Goal: Task Accomplishment & Management: Manage account settings

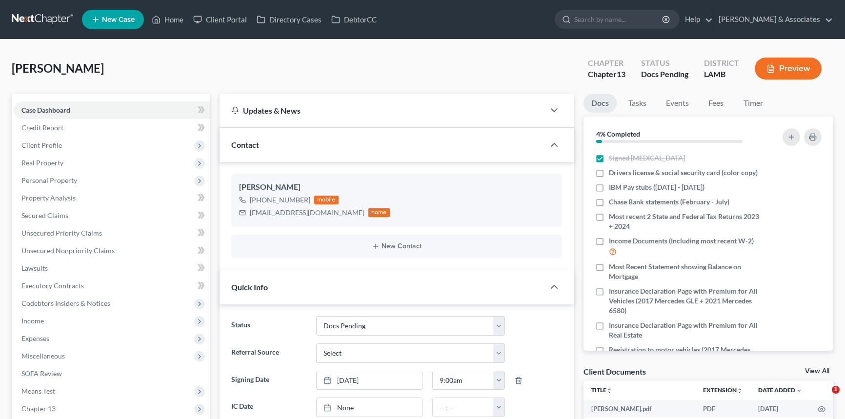
select select "6"
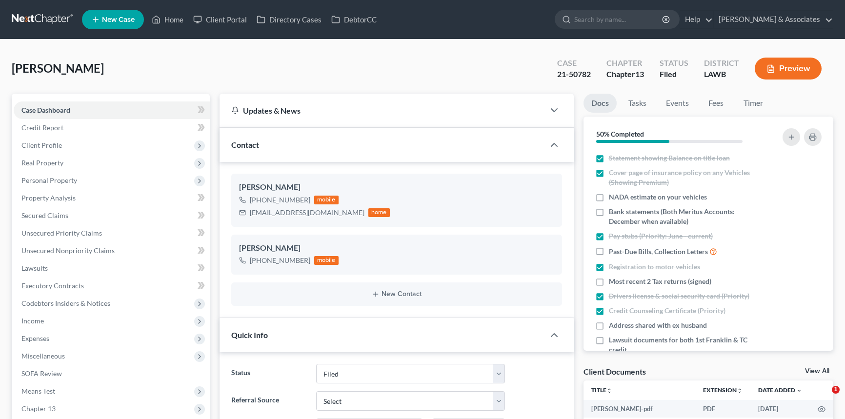
select select "8"
select select "0"
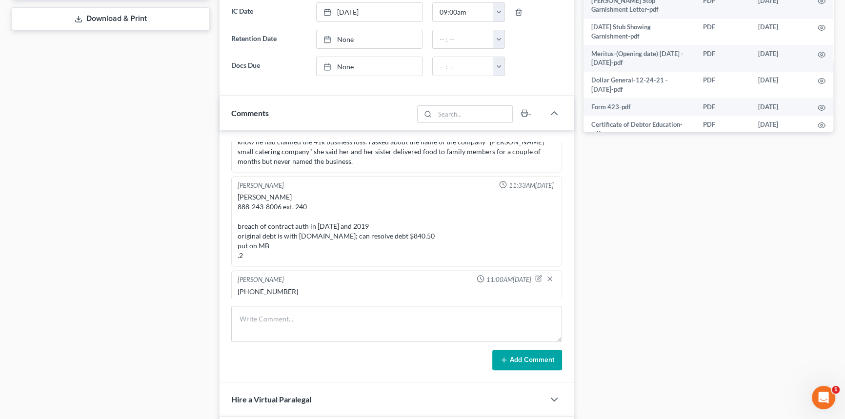
scroll to position [310, 0]
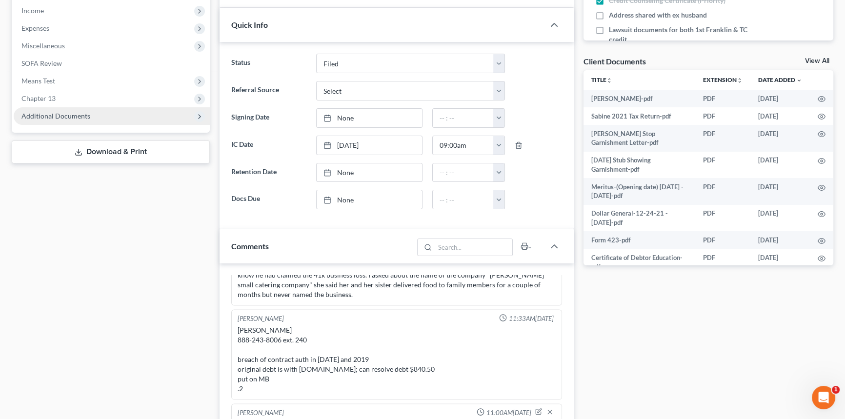
click at [85, 117] on span "Additional Documents" at bounding box center [55, 116] width 69 height 8
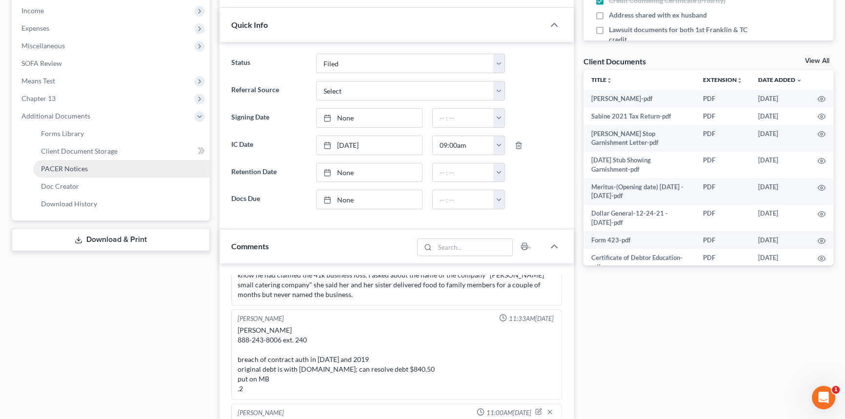
click at [83, 169] on span "PACER Notices" at bounding box center [64, 168] width 47 height 8
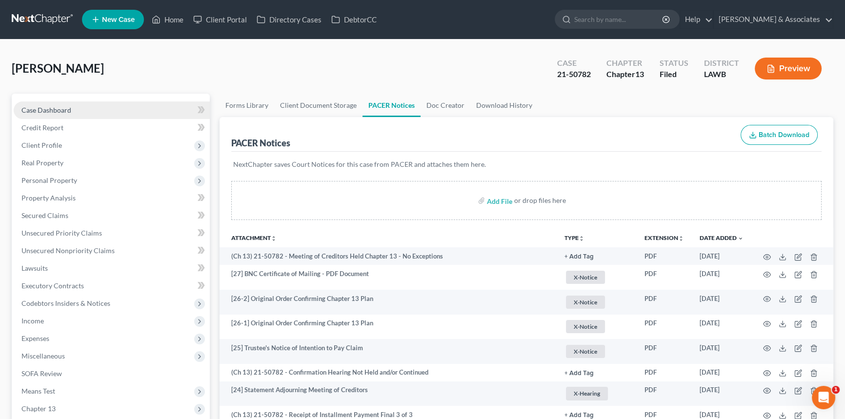
click at [78, 109] on link "Case Dashboard" at bounding box center [112, 110] width 196 height 18
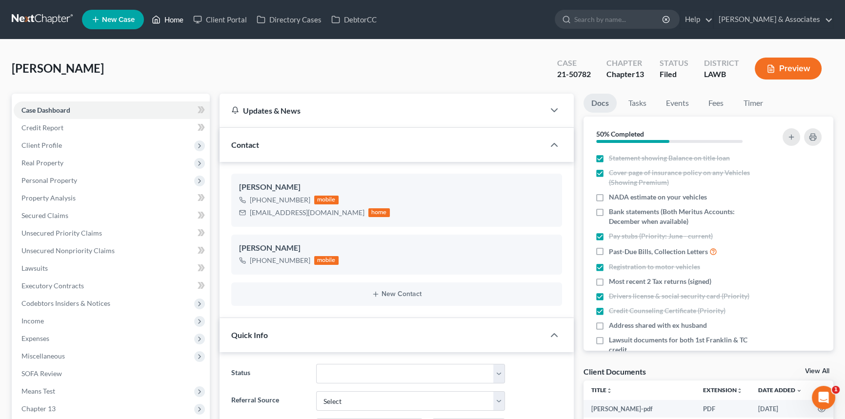
click at [175, 19] on link "Home" at bounding box center [167, 20] width 41 height 18
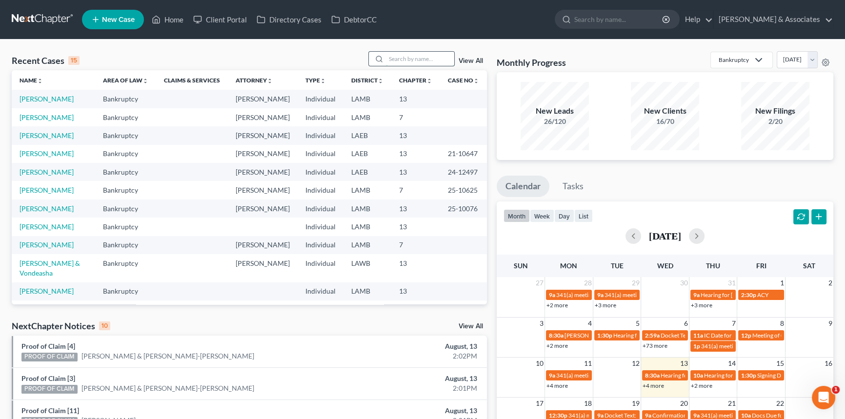
click at [424, 60] on input "search" at bounding box center [420, 59] width 68 height 14
type input "[PERSON_NAME]"
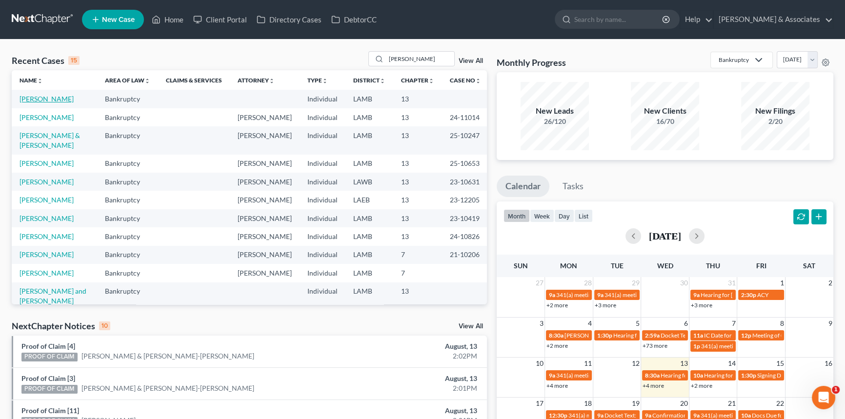
click at [60, 101] on link "[PERSON_NAME]" at bounding box center [47, 99] width 54 height 8
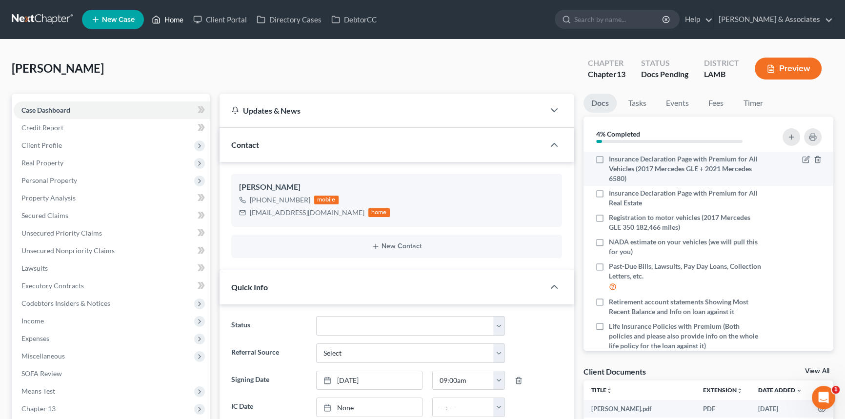
scroll to position [133, 0]
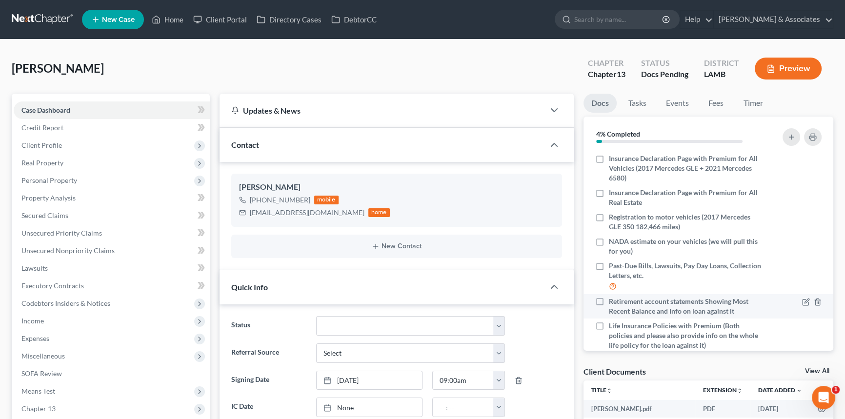
drag, startPoint x: 596, startPoint y: 302, endPoint x: 608, endPoint y: 306, distance: 12.3
click at [609, 302] on label "Retirement account statements Showing Most Recent Balance and Info on loan agai…" at bounding box center [686, 306] width 154 height 20
click at [612, 302] on input "Retirement account statements Showing Most Recent Balance and Info on loan agai…" at bounding box center [615, 299] width 6 height 6
checkbox input "true"
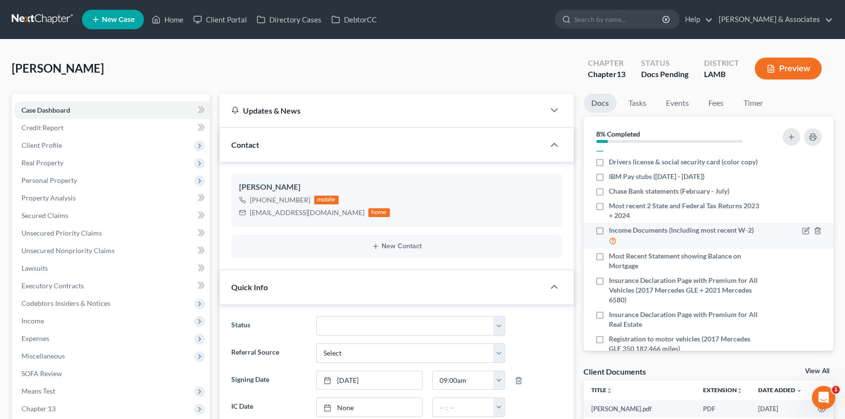
scroll to position [0, 0]
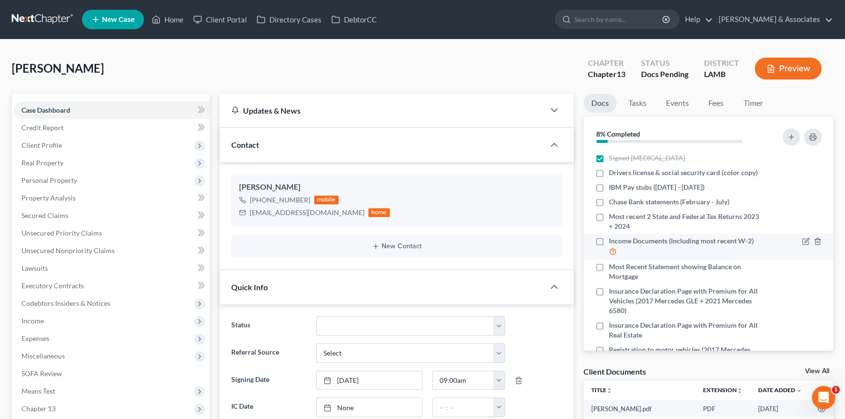
click at [589, 247] on li "Income Documents (Including most recent W-2)" at bounding box center [708, 247] width 250 height 26
click at [609, 245] on label "Income Documents (Including most recent W-2)" at bounding box center [686, 246] width 154 height 21
click at [612, 242] on input "Income Documents (Including most recent W-2)" at bounding box center [615, 239] width 6 height 6
checkbox input "true"
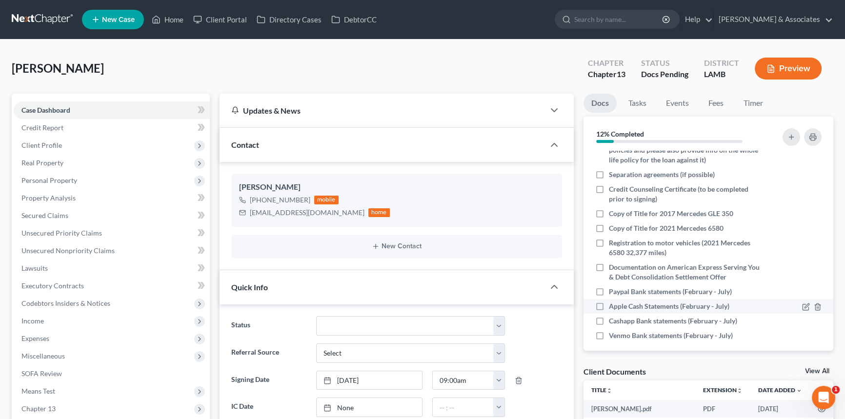
scroll to position [325, 0]
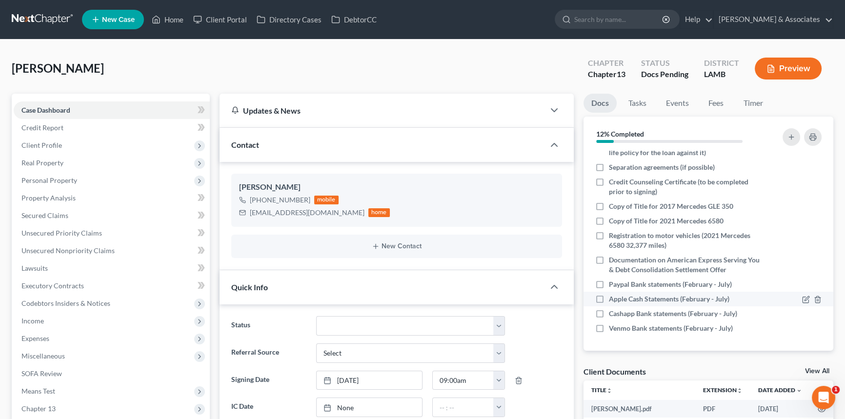
click at [609, 297] on label "Apple Cash Statements (February - July)" at bounding box center [669, 299] width 120 height 10
click at [612, 297] on input "Apple Cash Statements (February - July)" at bounding box center [615, 297] width 6 height 6
checkbox input "true"
drag, startPoint x: 602, startPoint y: 315, endPoint x: 457, endPoint y: 322, distance: 145.0
click at [609, 315] on label "Cashapp Bank statements (February - July)" at bounding box center [673, 314] width 128 height 10
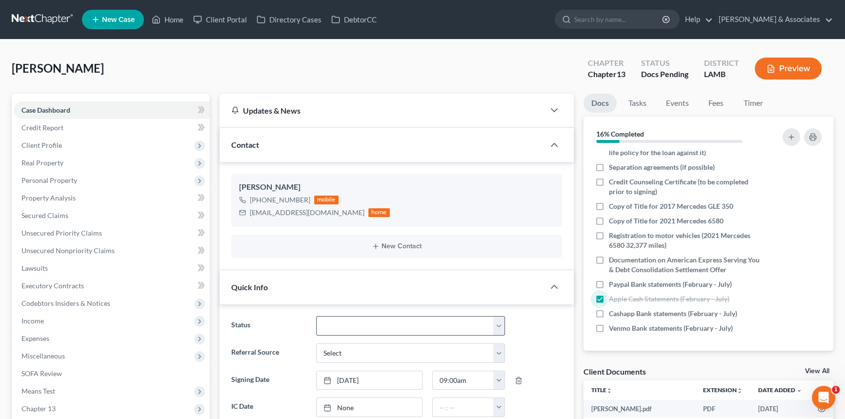
click at [612, 315] on input "Cashapp Bank statements (February - July)" at bounding box center [615, 312] width 6 height 6
checkbox input "true"
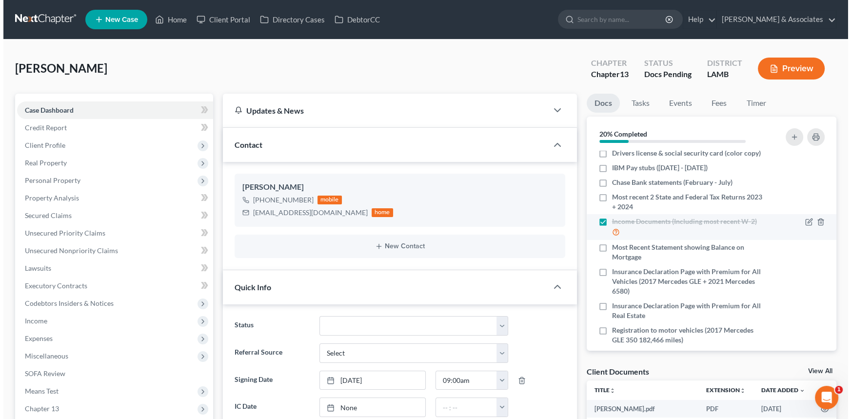
scroll to position [0, 0]
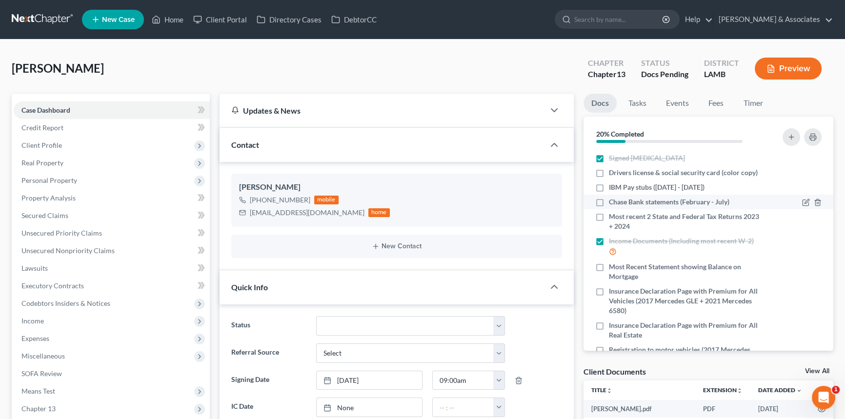
click at [609, 201] on label "Chase Bank statements (February - July)" at bounding box center [669, 202] width 120 height 10
click at [612, 201] on input "Chase Bank statements (February - July)" at bounding box center [615, 200] width 6 height 6
checkbox input "true"
click at [609, 171] on label "Drivers license & social security card (color copy)" at bounding box center [683, 173] width 149 height 10
click at [612, 171] on input "Drivers license & social security card (color copy)" at bounding box center [615, 171] width 6 height 6
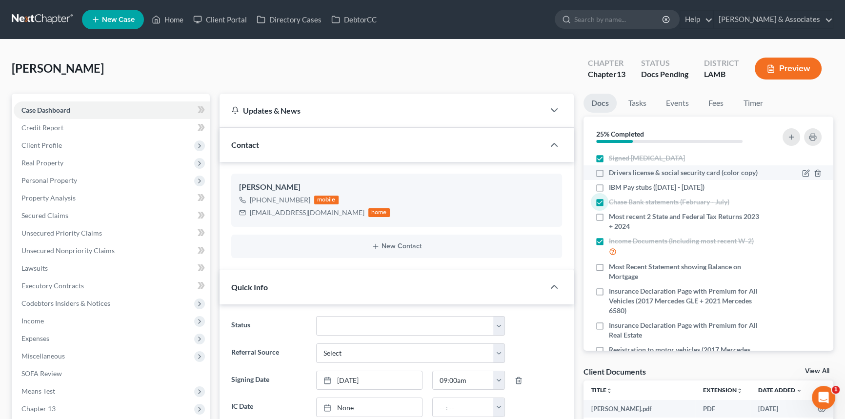
checkbox input "true"
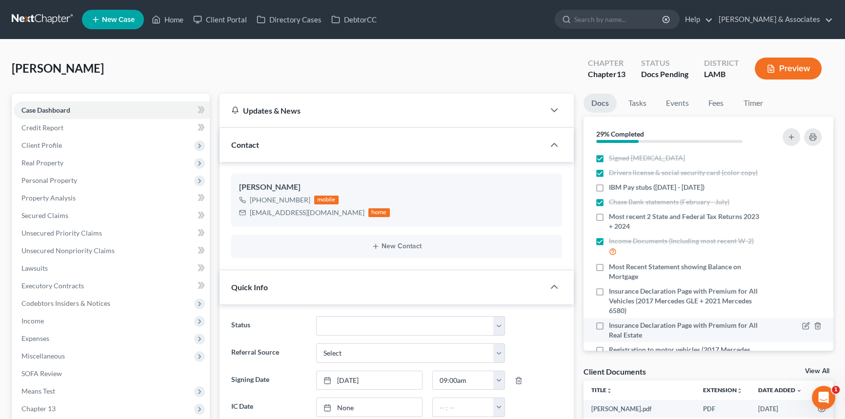
click at [609, 322] on label "Insurance Declaration Page with Premium for All Real Estate" at bounding box center [686, 330] width 154 height 20
click at [612, 322] on input "Insurance Declaration Page with Premium for All Real Estate" at bounding box center [615, 323] width 6 height 6
checkbox input "true"
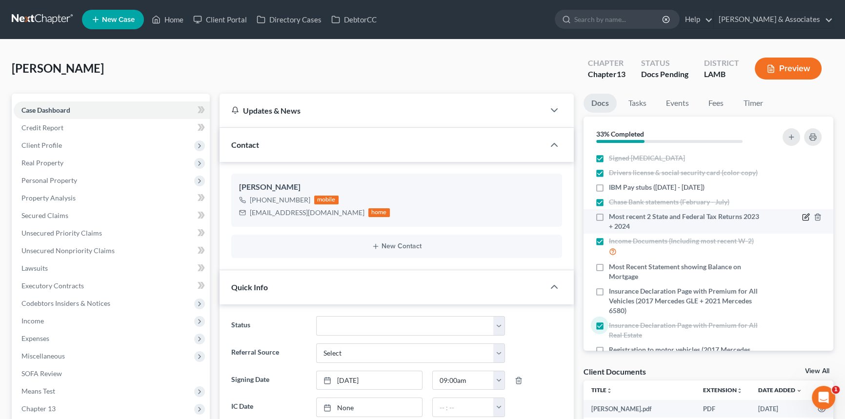
click at [802, 217] on icon "button" at bounding box center [806, 217] width 8 height 8
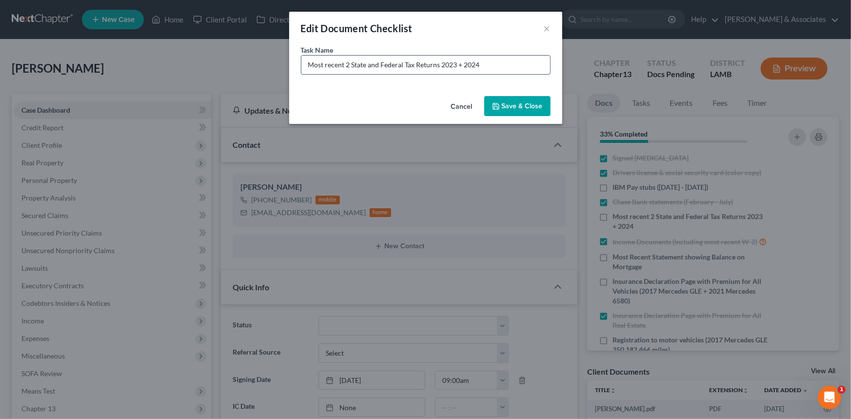
click at [487, 67] on input "Most recent 2 State and Federal Tax Returns 2023 + 2024" at bounding box center [425, 65] width 249 height 19
type input "Most recent 2 State and Federal Tax Returns 2023 + 2024 - MISSING STATE RETURNS…"
click at [524, 98] on button "Save & Close" at bounding box center [517, 106] width 66 height 20
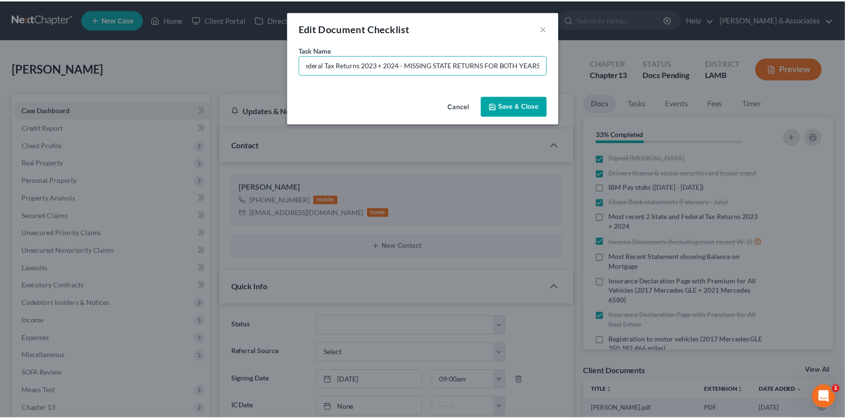
scroll to position [0, 0]
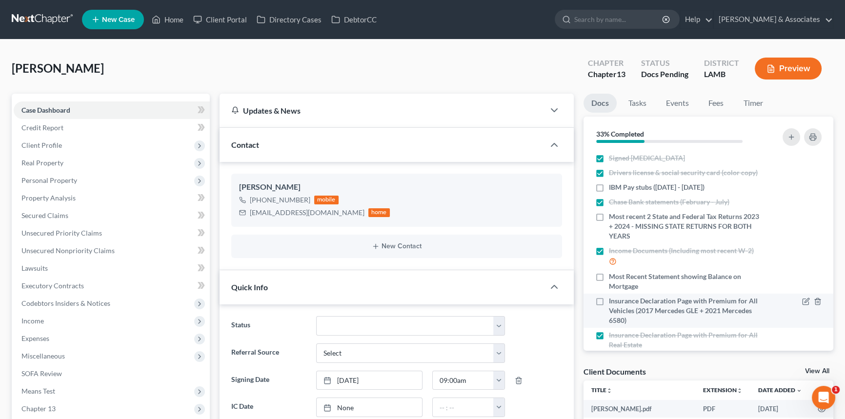
click at [614, 305] on span "Insurance Declaration Page with Premium for All Vehicles (2017 Mercedes GLE + 2…" at bounding box center [686, 310] width 154 height 29
click at [614, 302] on input "Insurance Declaration Page with Premium for All Vehicles (2017 Mercedes GLE + 2…" at bounding box center [615, 299] width 6 height 6
checkbox input "true"
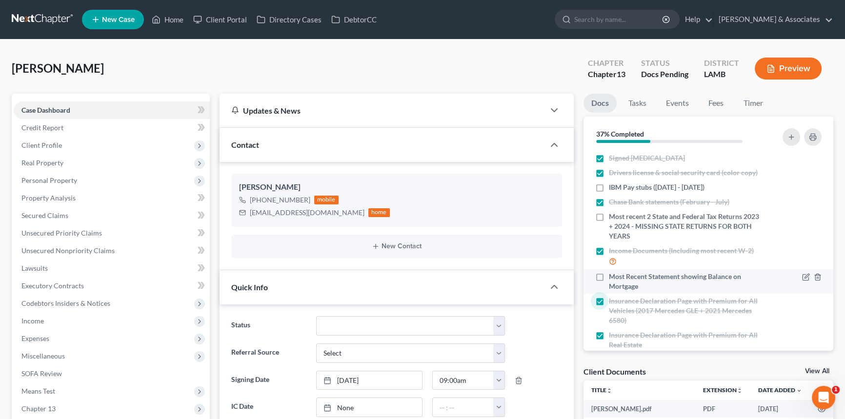
click at [609, 276] on label "Most Recent Statement showing Balance on Mortgage" at bounding box center [686, 282] width 154 height 20
click at [612, 276] on input "Most Recent Statement showing Balance on Mortgage" at bounding box center [615, 275] width 6 height 6
checkbox input "true"
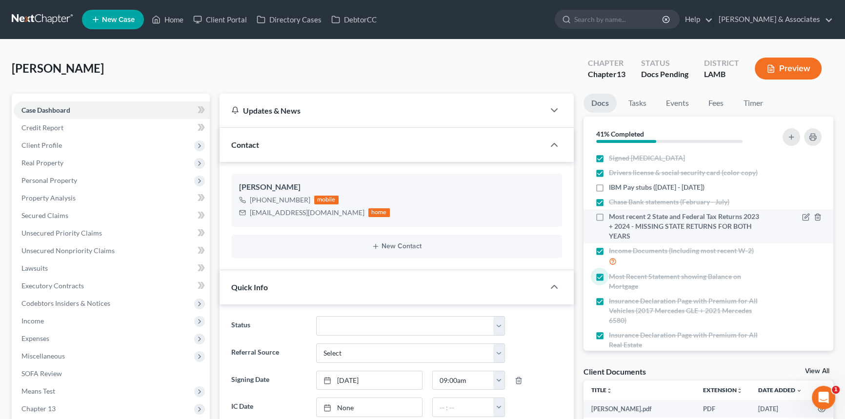
scroll to position [133, 0]
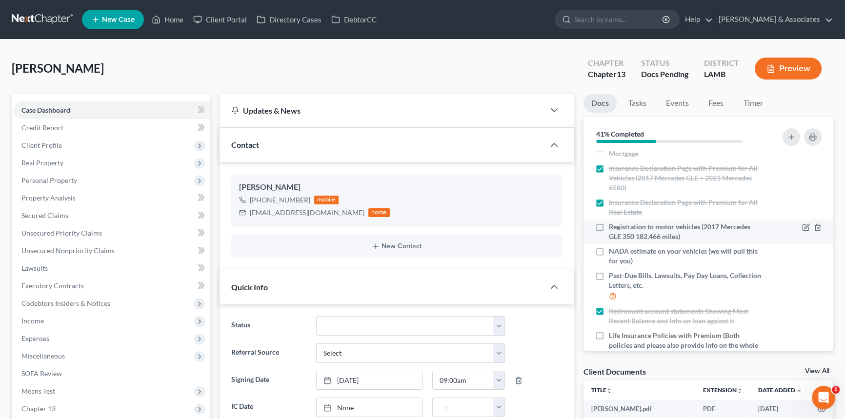
click at [609, 232] on label "Registration to motor vehicles (2017 Mercedes GLE 350 182,466 miles)" at bounding box center [686, 232] width 154 height 20
click at [612, 228] on input "Registration to motor vehicles (2017 Mercedes GLE 350 182,466 miles)" at bounding box center [615, 225] width 6 height 6
checkbox input "true"
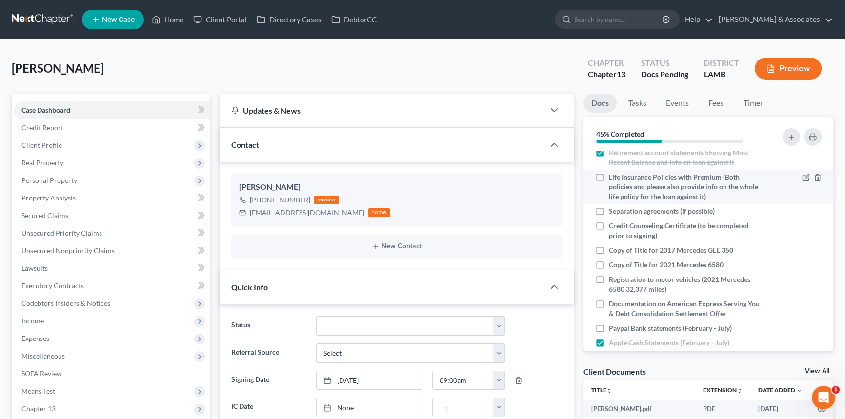
scroll to position [335, 0]
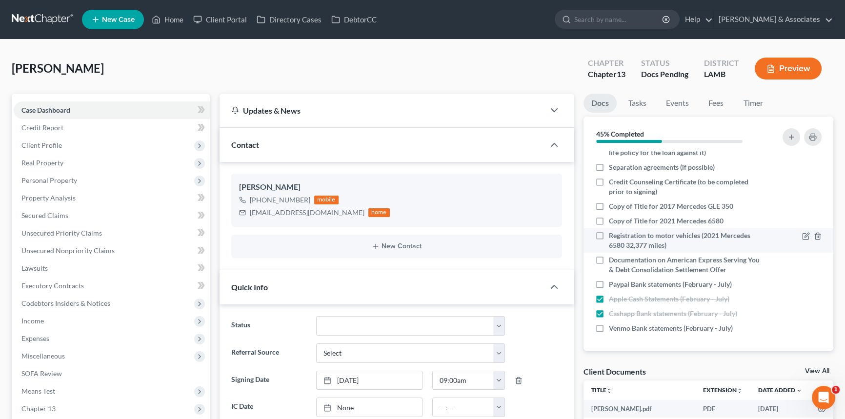
click at [593, 241] on div "Registration to motor vehicles (2021 Mercedes 6580 32,377 miles)" at bounding box center [678, 241] width 177 height 20
click at [590, 235] on div "Registration to motor vehicles (2021 Mercedes 6580 32,377 miles)" at bounding box center [678, 241] width 177 height 20
click at [609, 233] on label "Registration to motor vehicles (2021 Mercedes 6580 32,377 miles)" at bounding box center [686, 241] width 154 height 20
click at [612, 233] on input "Registration to motor vehicles (2021 Mercedes 6580 32,377 miles)" at bounding box center [615, 234] width 6 height 6
checkbox input "true"
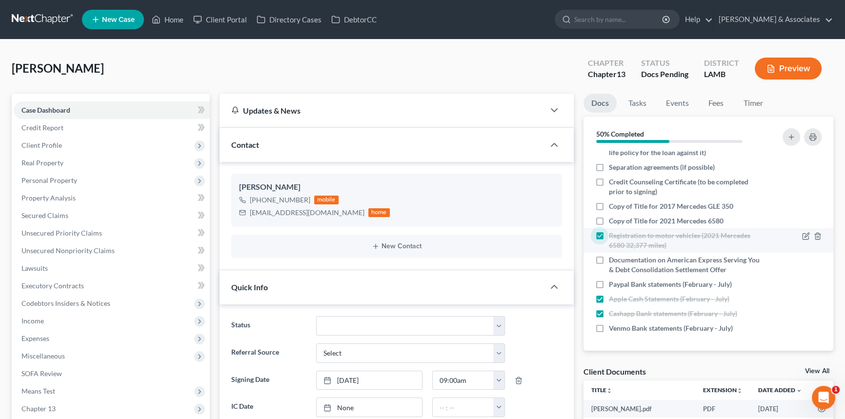
drag, startPoint x: 599, startPoint y: 217, endPoint x: 619, endPoint y: 240, distance: 31.5
click at [609, 217] on label "Copy of Title for 2021 Mercedes 6580" at bounding box center [666, 221] width 115 height 10
click at [612, 217] on input "Copy of Title for 2021 Mercedes 6580" at bounding box center [615, 219] width 6 height 6
checkbox input "true"
click at [591, 284] on div "Paypal Bank statements (February - July)" at bounding box center [678, 284] width 177 height 10
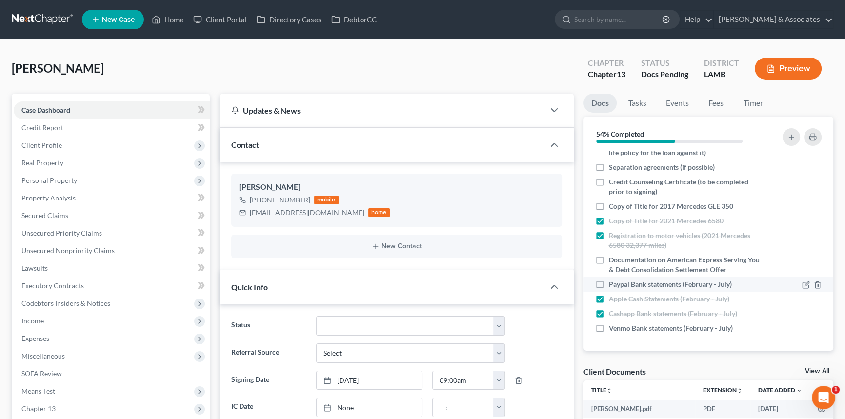
click at [609, 284] on label "Paypal Bank statements (February - July)" at bounding box center [670, 284] width 123 height 10
click at [612, 284] on input "Paypal Bank statements (February - July)" at bounding box center [615, 282] width 6 height 6
checkbox input "true"
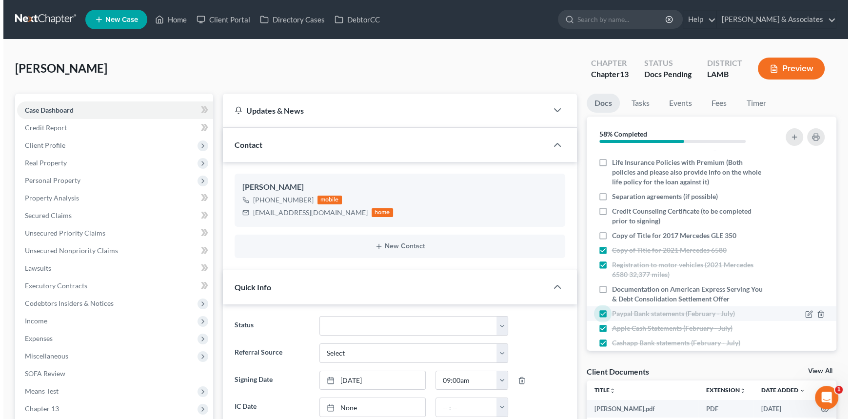
scroll to position [291, 0]
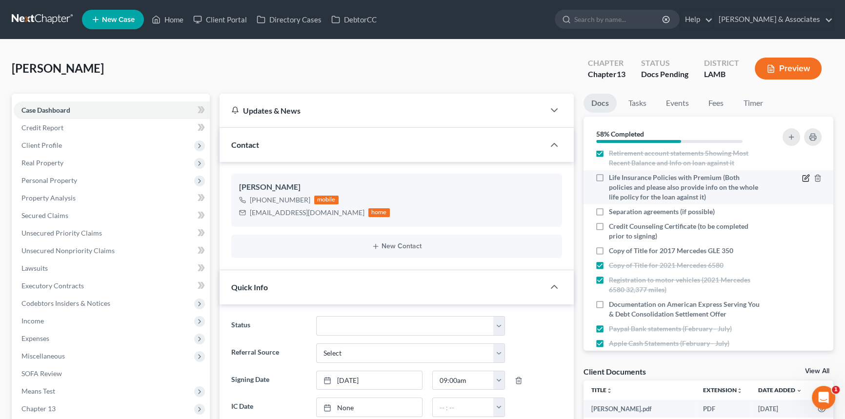
click at [802, 176] on icon "button" at bounding box center [806, 178] width 8 height 8
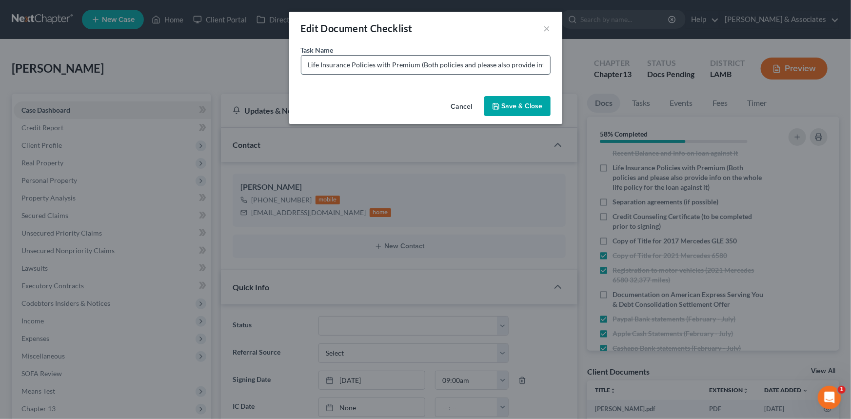
click at [529, 68] on input "Life Insurance Policies with Premium (Both policies and please also provide inf…" at bounding box center [425, 65] width 249 height 19
type input "Life Insurance Policies with Premium (Both policies and please also provide inf…"
click at [511, 83] on div "Task Name * Life Insurance Policies with Premium (Both policies and please also…" at bounding box center [425, 68] width 273 height 47
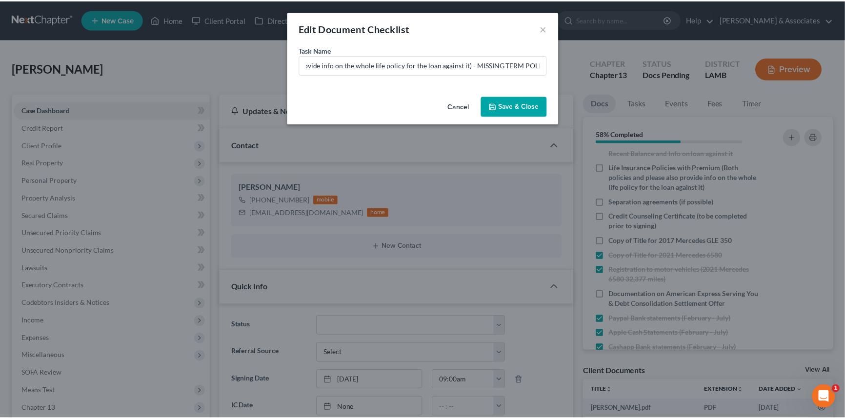
scroll to position [0, 0]
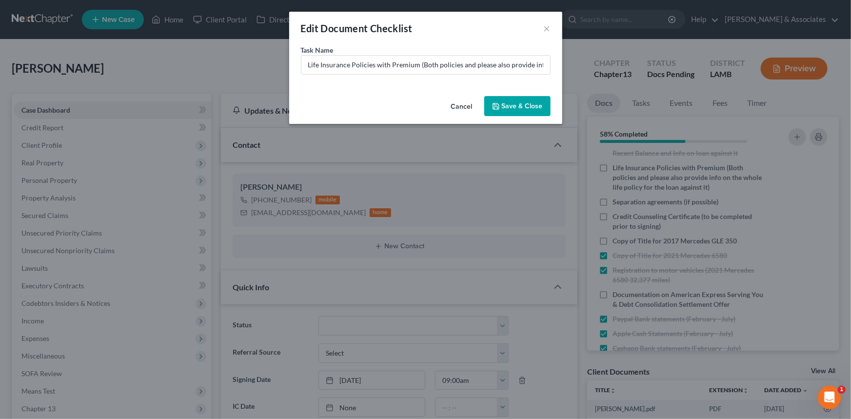
click at [512, 91] on div "Task Name * Life Insurance Policies with Premium (Both policies and please also…" at bounding box center [425, 68] width 273 height 47
click at [512, 99] on button "Save & Close" at bounding box center [517, 106] width 66 height 20
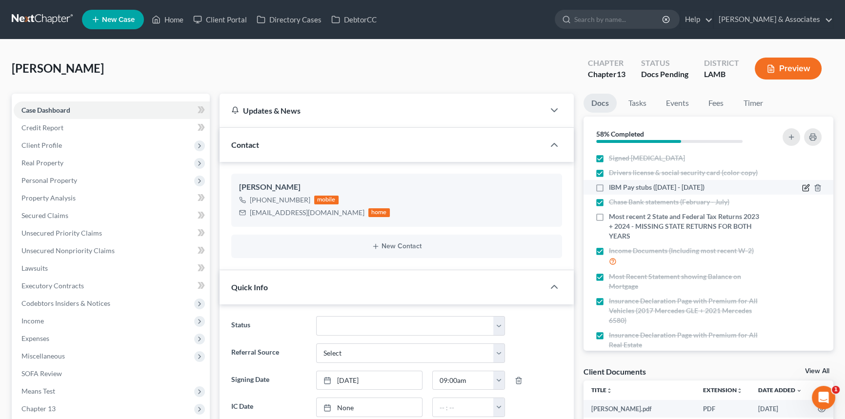
click at [802, 186] on icon "button" at bounding box center [806, 188] width 8 height 8
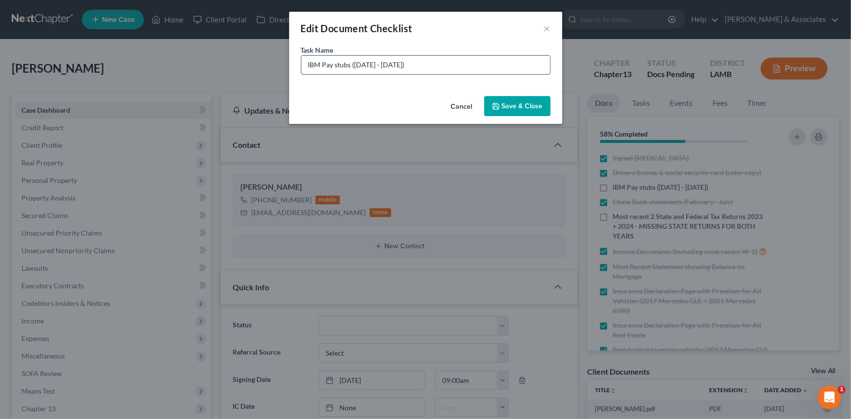
click at [507, 67] on input "IBM Pay stubs ([DATE] - [DATE])" at bounding box center [425, 65] width 249 height 19
type input "IBM Pay stubs ([DATE] - [DATE]) NEED AUGUST WHEN AVAILABLE"
click at [514, 106] on button "Save & Close" at bounding box center [517, 106] width 66 height 20
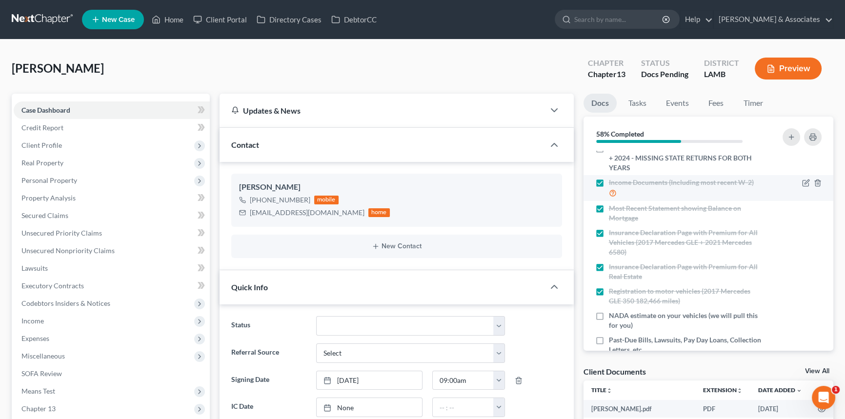
scroll to position [177, 0]
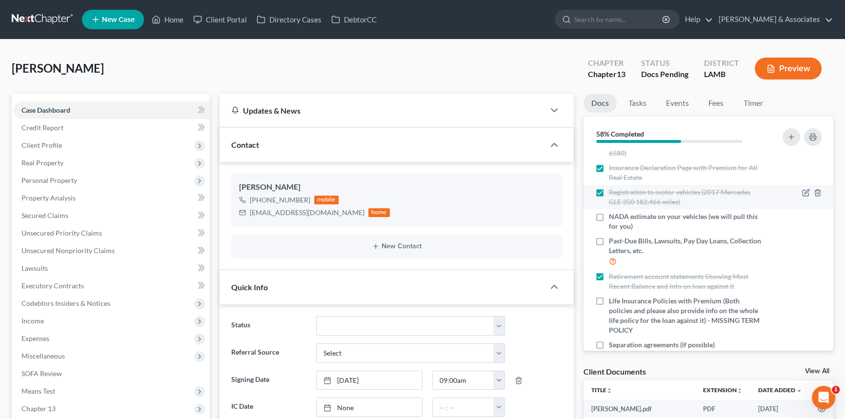
drag, startPoint x: 596, startPoint y: 195, endPoint x: 629, endPoint y: 205, distance: 34.7
click at [609, 195] on label "Registration to motor vehicles (2017 Mercedes GLE 350 182,466 miles)" at bounding box center [686, 197] width 154 height 20
click at [612, 194] on input "Registration to motor vehicles (2017 Mercedes GLE 350 182,466 miles)" at bounding box center [615, 190] width 6 height 6
drag, startPoint x: 598, startPoint y: 193, endPoint x: 604, endPoint y: 210, distance: 17.9
click at [609, 193] on label "Registration to motor vehicles (2017 Mercedes GLE 350 182,466 miles)" at bounding box center [686, 197] width 154 height 20
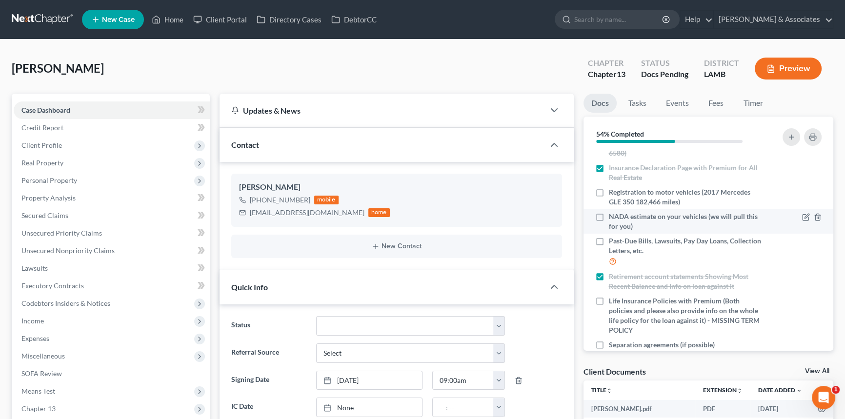
click at [612, 193] on input "Registration to motor vehicles (2017 Mercedes GLE 350 182,466 miles)" at bounding box center [615, 190] width 6 height 6
checkbox input "true"
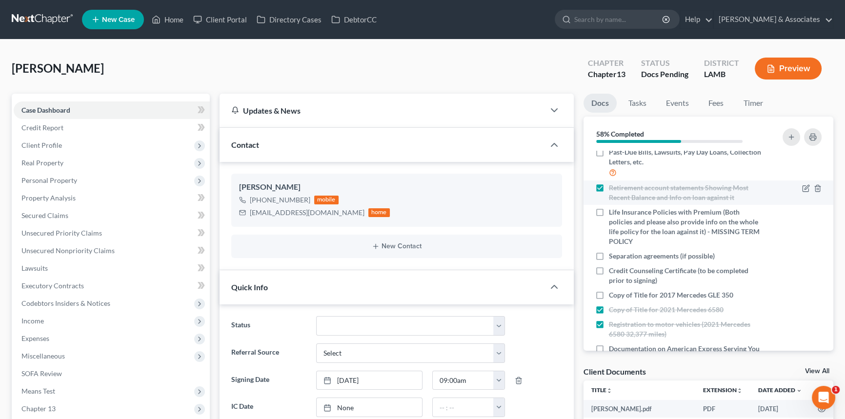
scroll to position [355, 0]
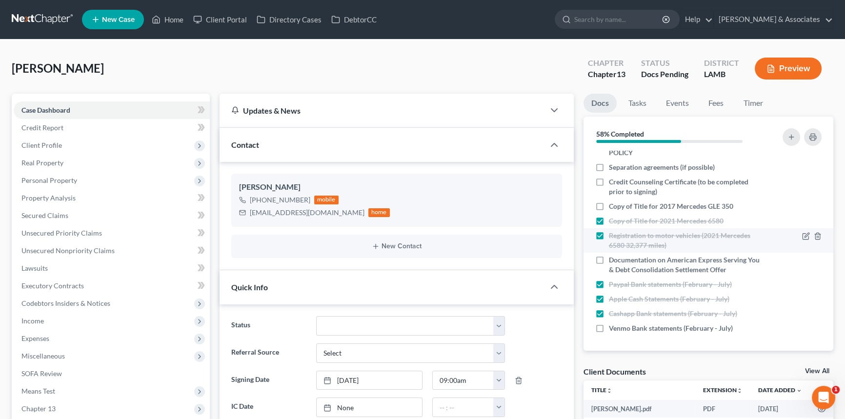
click at [609, 235] on label "Registration to motor vehicles (2021 Mercedes 6580 32,377 miles)" at bounding box center [686, 241] width 154 height 20
click at [612, 235] on input "Registration to motor vehicles (2021 Mercedes 6580 32,377 miles)" at bounding box center [615, 234] width 6 height 6
click at [609, 237] on label "Registration to motor vehicles (2021 Mercedes 6580 32,377 miles)" at bounding box center [686, 241] width 154 height 20
click at [612, 237] on input "Registration to motor vehicles (2021 Mercedes 6580 32,377 miles)" at bounding box center [615, 234] width 6 height 6
checkbox input "true"
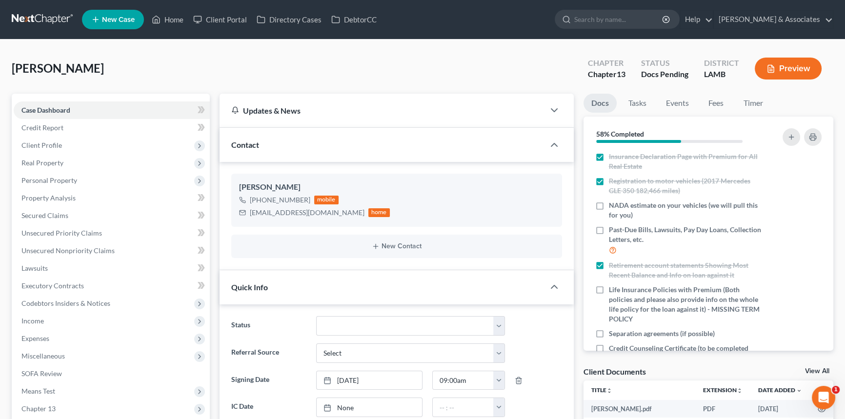
scroll to position [187, 0]
click at [609, 205] on label "NADA estimate on your vehicles (we will pull this for you)" at bounding box center [686, 212] width 154 height 20
click at [612, 205] on input "NADA estimate on your vehicles (we will pull this for you)" at bounding box center [615, 205] width 6 height 6
checkbox input "true"
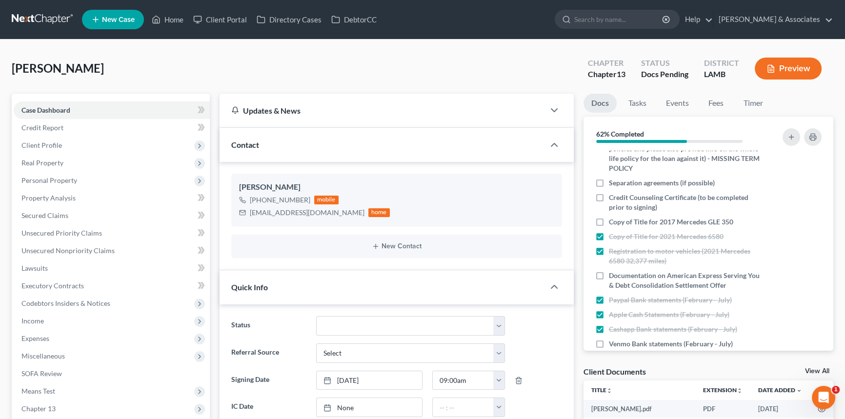
scroll to position [355, 0]
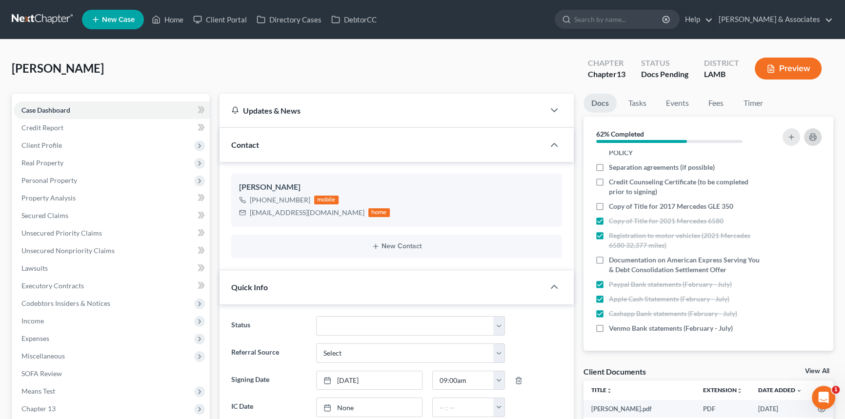
click at [810, 143] on button "button" at bounding box center [813, 137] width 18 height 18
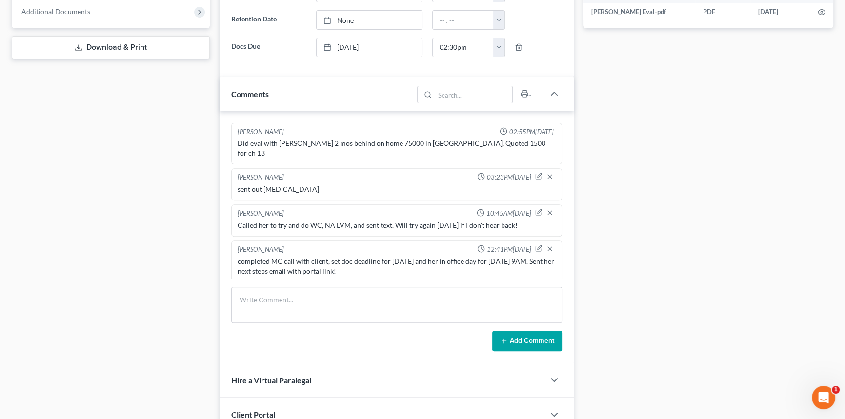
scroll to position [524, 0]
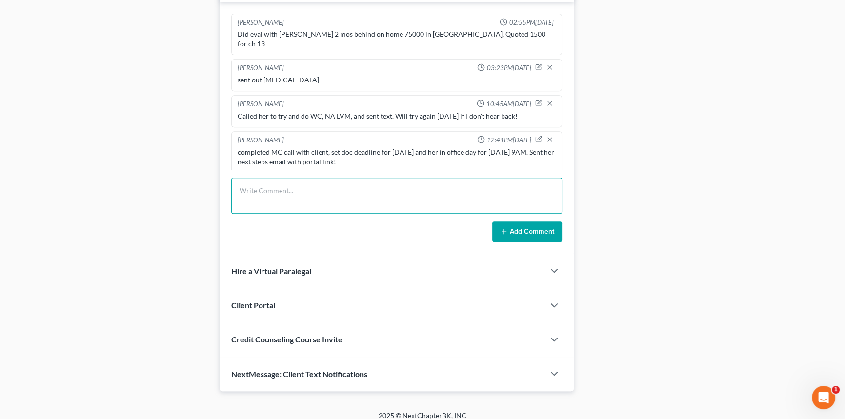
click at [318, 178] on textarea at bounding box center [396, 196] width 331 height 36
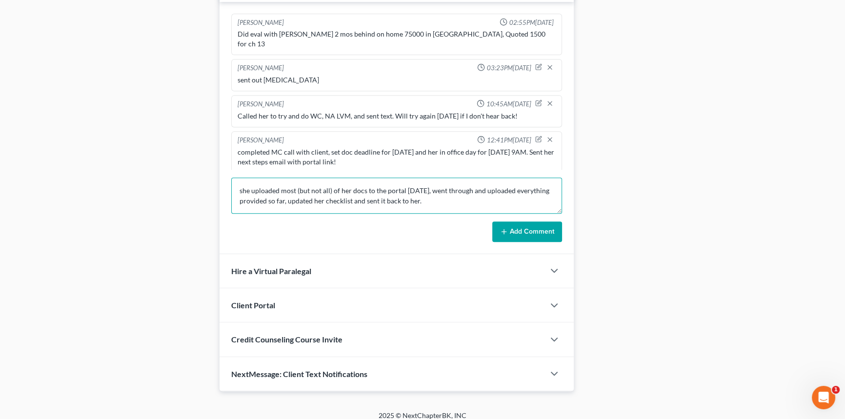
type textarea "she uploaded most (but not all) of her docs to the portal [DATE], went through …"
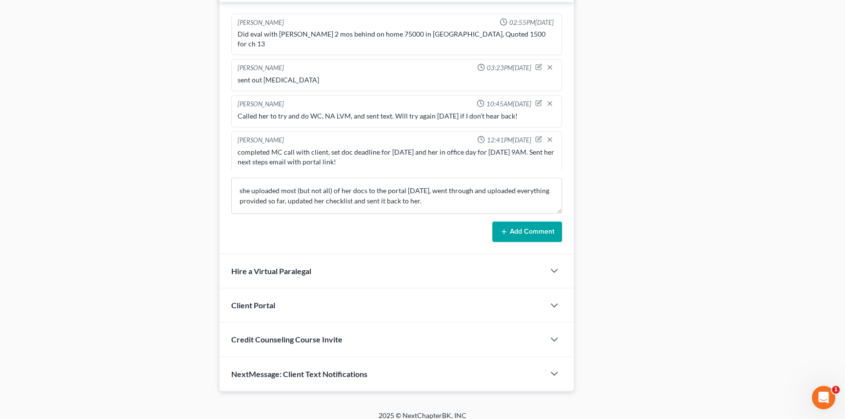
click at [511, 221] on button "Add Comment" at bounding box center [527, 231] width 70 height 20
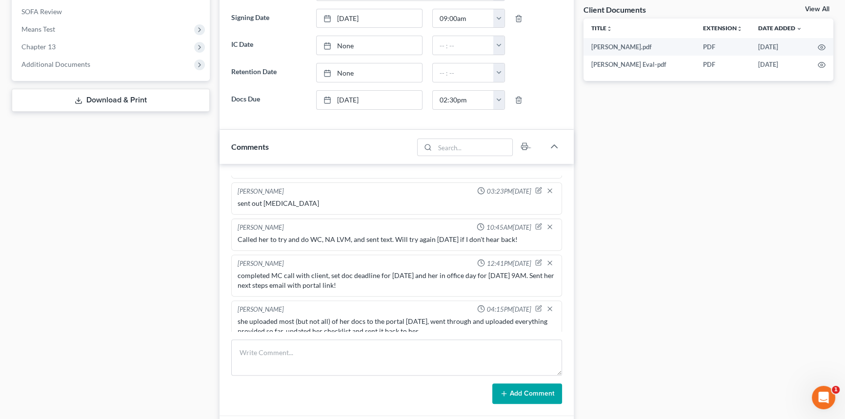
scroll to position [435, 0]
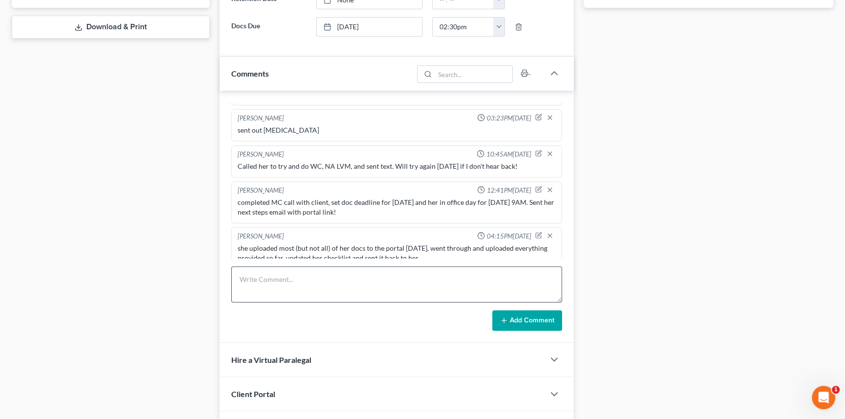
click at [284, 305] on form "Add Comment" at bounding box center [396, 298] width 331 height 64
click at [296, 280] on textarea at bounding box center [396, 284] width 331 height 36
paste textarea "The term policy I have is thru my ex husband and he's the policy holder. I am n…"
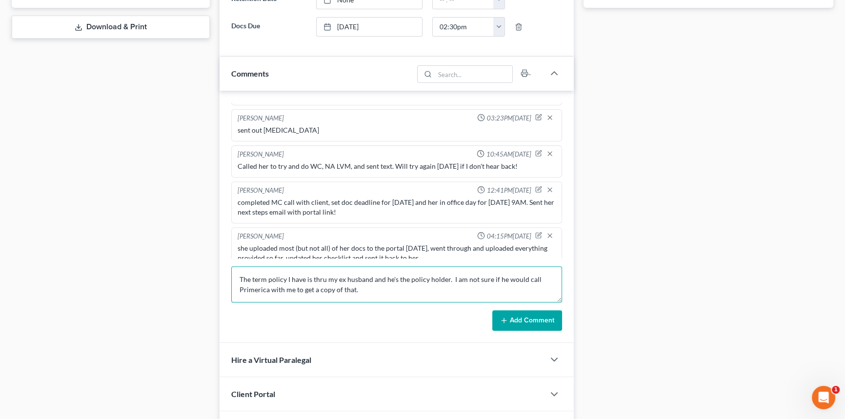
click at [357, 278] on textarea "The term policy I have is thru my ex husband and he's the policy holder. I am n…" at bounding box center [396, 284] width 331 height 36
type textarea "The term policy I have is thru my ex and he's the policy holder. I am not sure …"
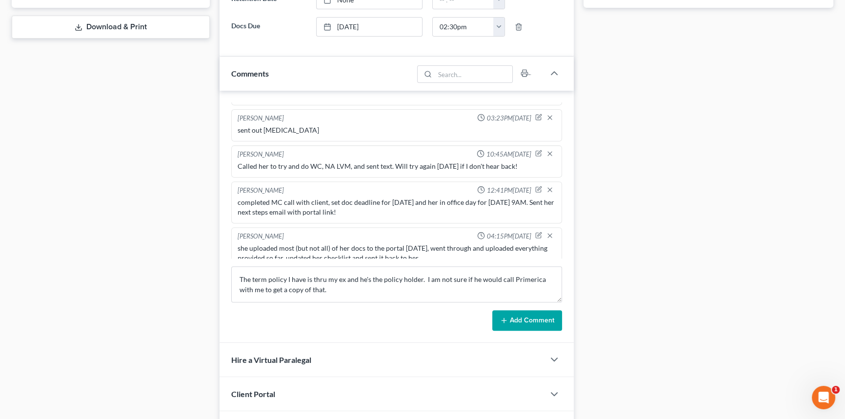
click at [517, 321] on button "Add Comment" at bounding box center [527, 320] width 70 height 20
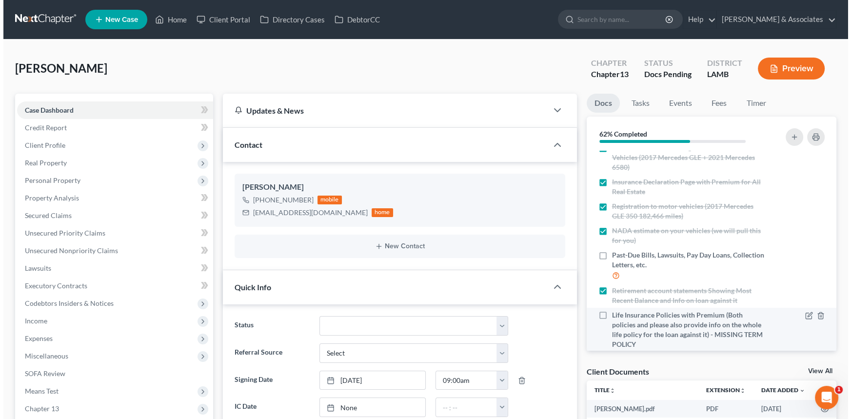
scroll to position [266, 0]
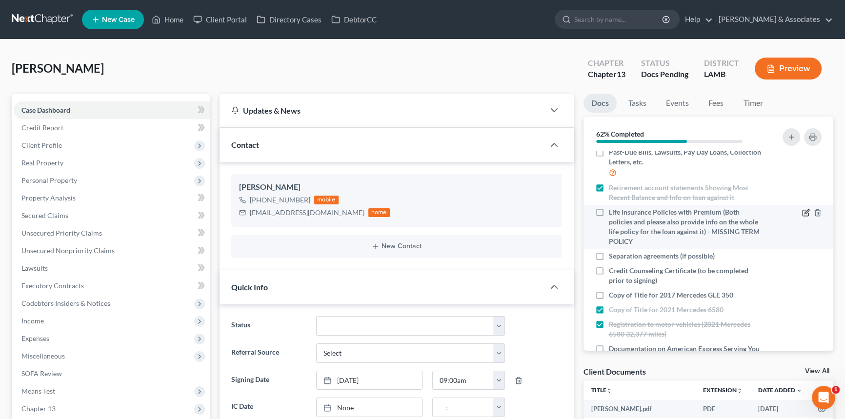
click at [802, 211] on icon "button" at bounding box center [806, 213] width 8 height 8
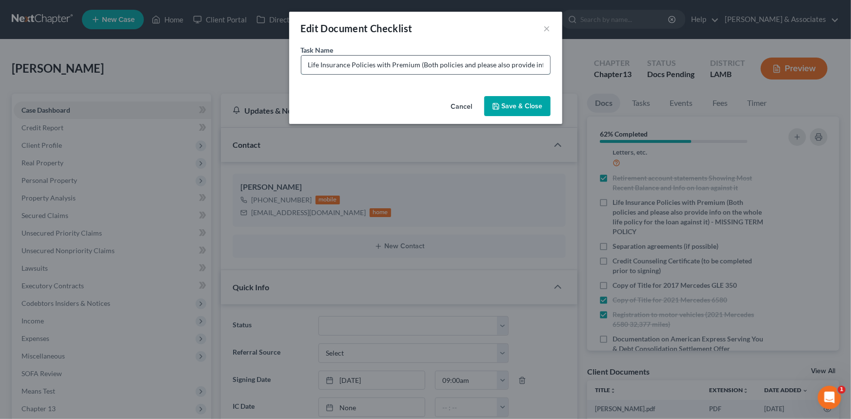
click at [497, 61] on input "Life Insurance Policies with Premium (Both policies and please also provide inf…" at bounding box center [425, 65] width 249 height 19
type input "Life Insurance Policies with Premium (Both policies and please also provide inf…"
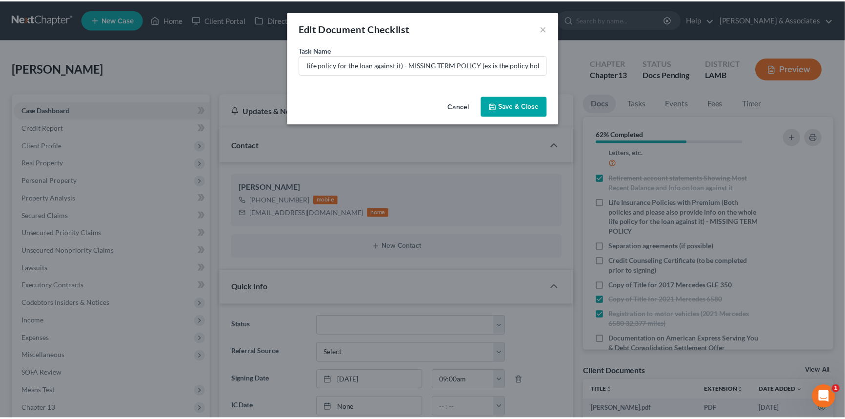
scroll to position [0, 0]
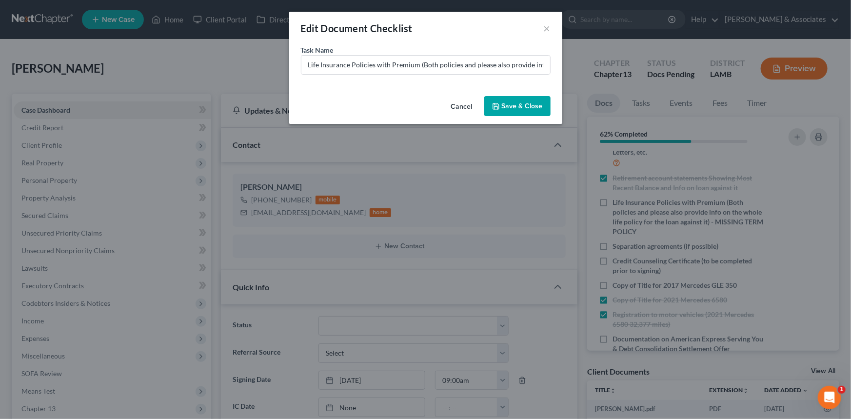
click at [538, 110] on button "Save & Close" at bounding box center [517, 106] width 66 height 20
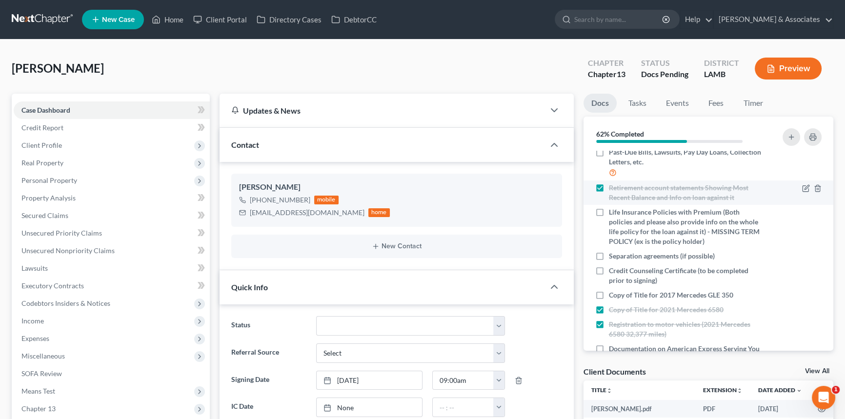
click at [599, 201] on div "Retirement account statements Showing Most Recent Balance and Info on loan agai…" at bounding box center [678, 193] width 167 height 20
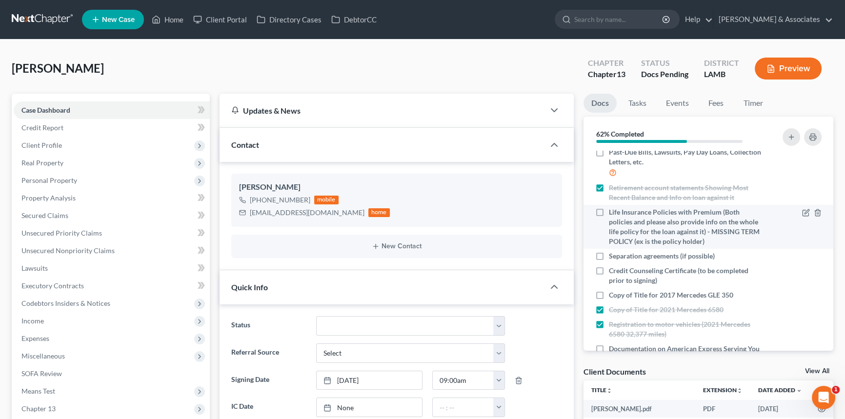
drag, startPoint x: 600, startPoint y: 213, endPoint x: 622, endPoint y: 225, distance: 25.1
click at [609, 213] on label "Life Insurance Policies with Premium (Both policies and please also provide inf…" at bounding box center [686, 226] width 154 height 39
click at [612, 213] on input "Life Insurance Policies with Premium (Both policies and please also provide inf…" at bounding box center [615, 210] width 6 height 6
checkbox input "true"
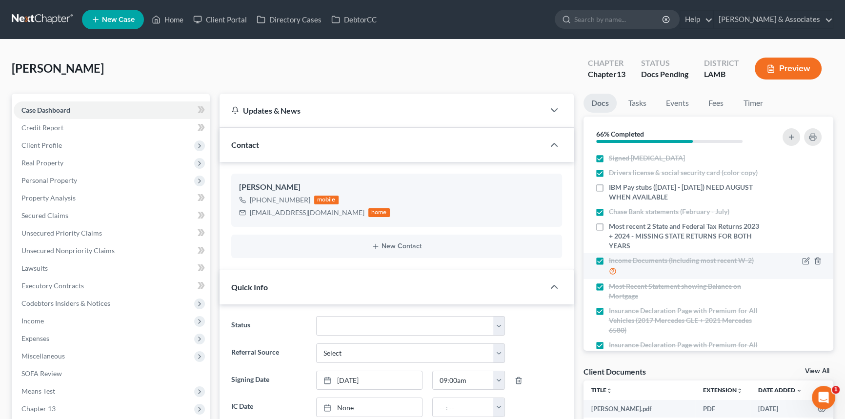
drag, startPoint x: 597, startPoint y: 225, endPoint x: 604, endPoint y: 273, distance: 48.2
click at [609, 225] on label "Most recent 2 State and Federal Tax Returns 2023 + 2024 - MISSING STATE RETURNS…" at bounding box center [686, 235] width 154 height 29
click at [612, 225] on input "Most recent 2 State and Federal Tax Returns 2023 + 2024 - MISSING STATE RETURNS…" at bounding box center [615, 224] width 6 height 6
checkbox input "true"
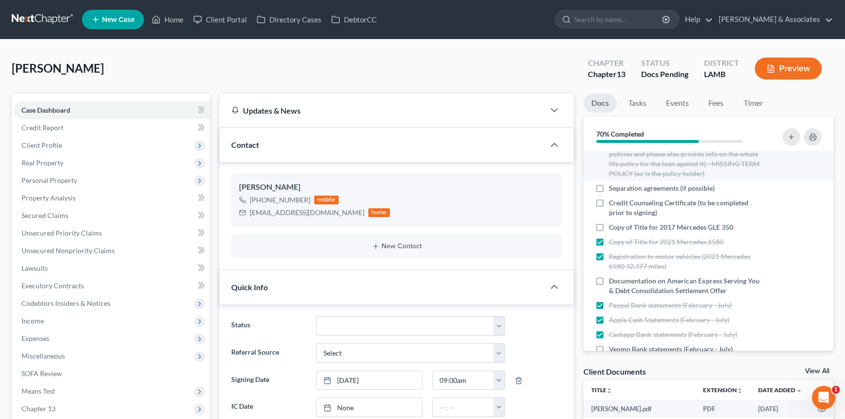
scroll to position [355, 0]
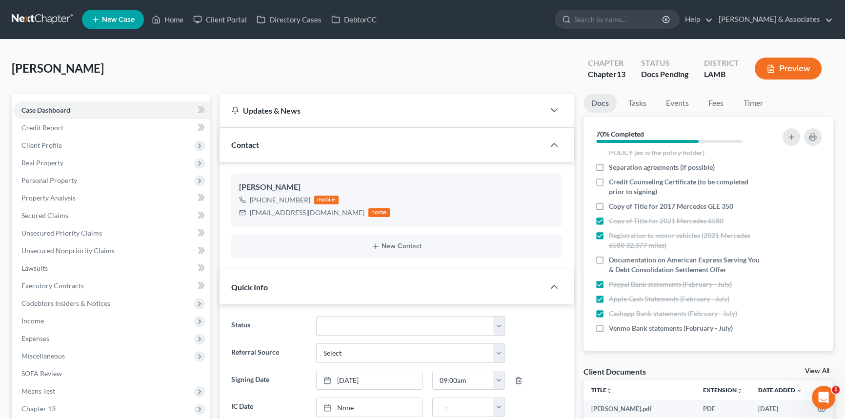
drag, startPoint x: 600, startPoint y: 259, endPoint x: 628, endPoint y: 291, distance: 42.5
click at [609, 259] on label "Documentation on American Express Serving You & Debt Consolidation Settlement O…" at bounding box center [686, 265] width 154 height 20
click at [612, 259] on input "Documentation on American Express Serving You & Debt Consolidation Settlement O…" at bounding box center [615, 258] width 6 height 6
checkbox input "true"
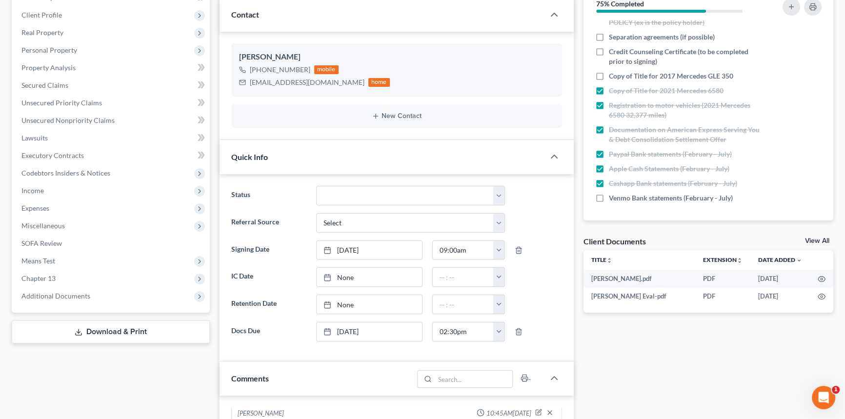
scroll to position [133, 0]
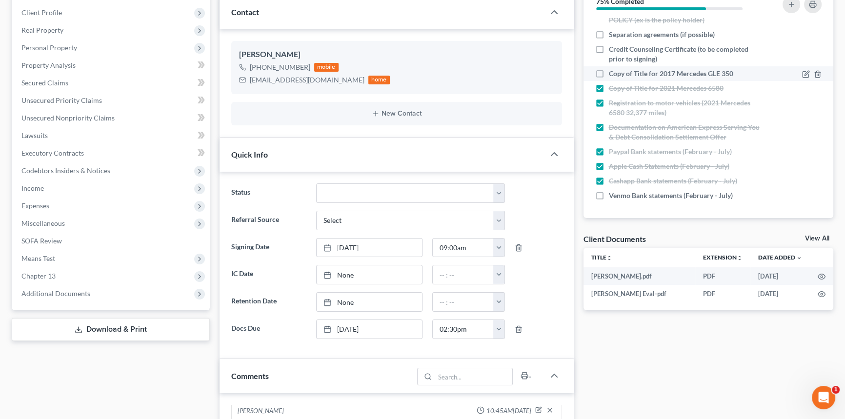
click at [609, 69] on label "Copy of Title for 2017 Mercedes GLE 350" at bounding box center [671, 74] width 124 height 10
click at [612, 69] on input "Copy of Title for 2017 Mercedes GLE 350" at bounding box center [615, 72] width 6 height 6
checkbox input "true"
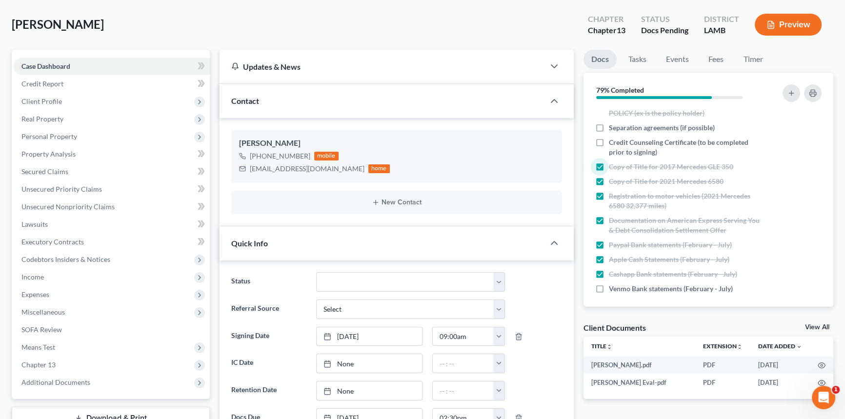
scroll to position [355, 0]
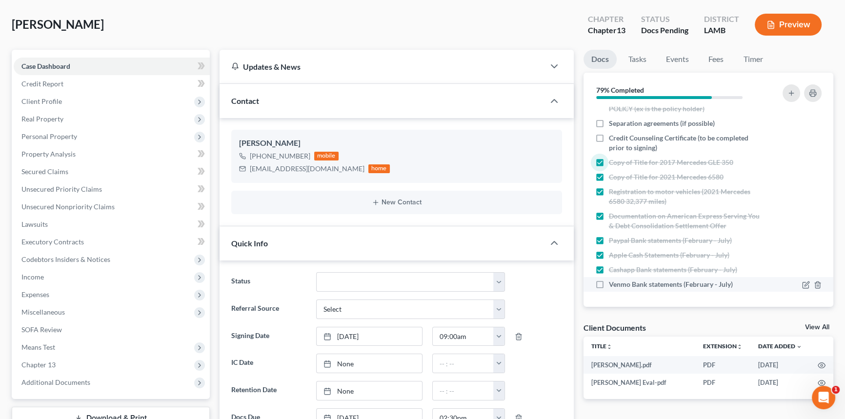
click at [609, 284] on label "Venmo Bank statements (February - July)" at bounding box center [671, 284] width 124 height 10
click at [612, 284] on input "Venmo Bank statements (February - July)" at bounding box center [615, 282] width 6 height 6
checkbox input "true"
click at [816, 89] on icon "button" at bounding box center [813, 93] width 8 height 8
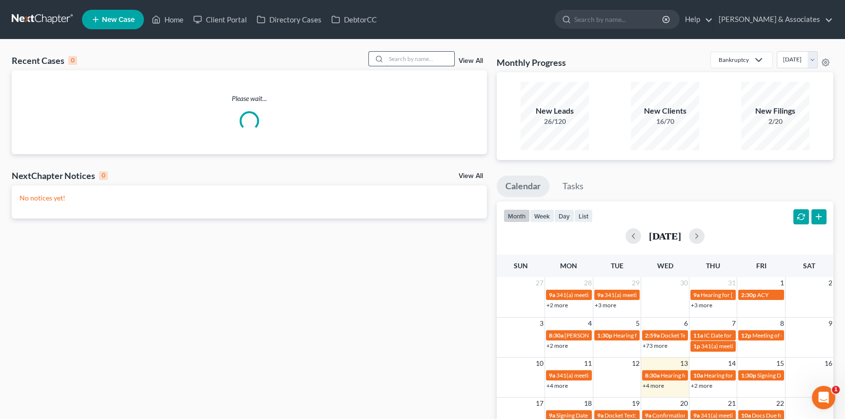
click at [411, 59] on input "search" at bounding box center [420, 59] width 68 height 14
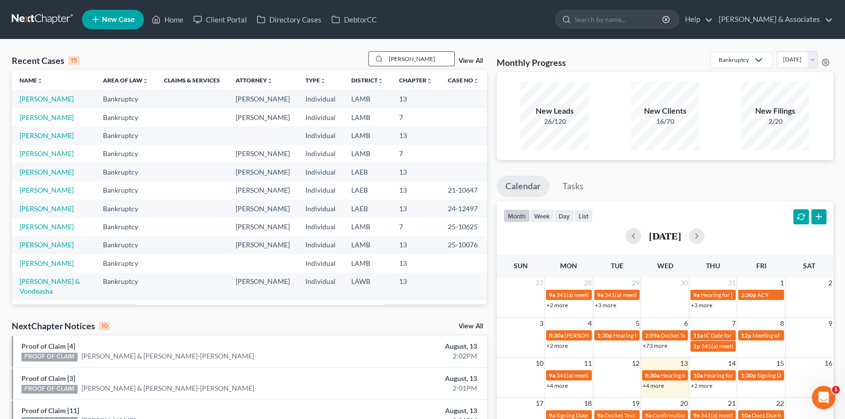
type input "pyle"
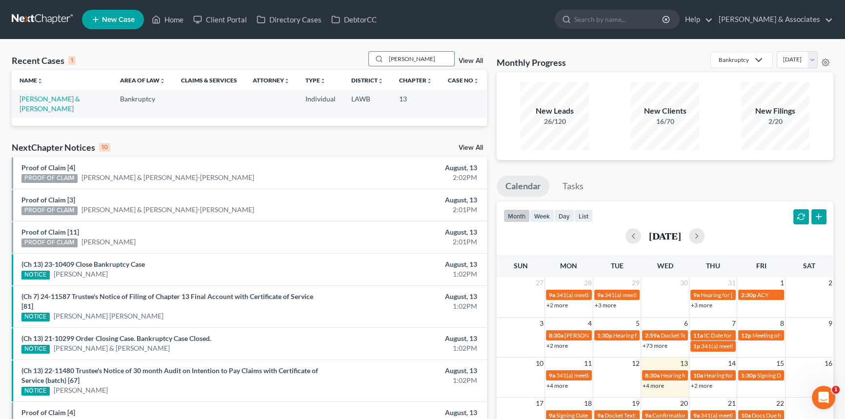
click at [51, 105] on td "[PERSON_NAME] & [PERSON_NAME]" at bounding box center [62, 104] width 100 height 28
click at [53, 102] on link "[PERSON_NAME] & [PERSON_NAME]" at bounding box center [50, 104] width 60 height 18
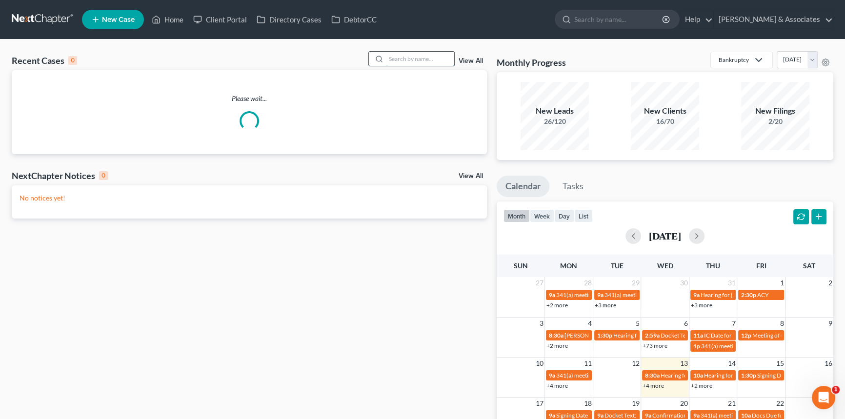
click at [423, 60] on input "search" at bounding box center [420, 59] width 68 height 14
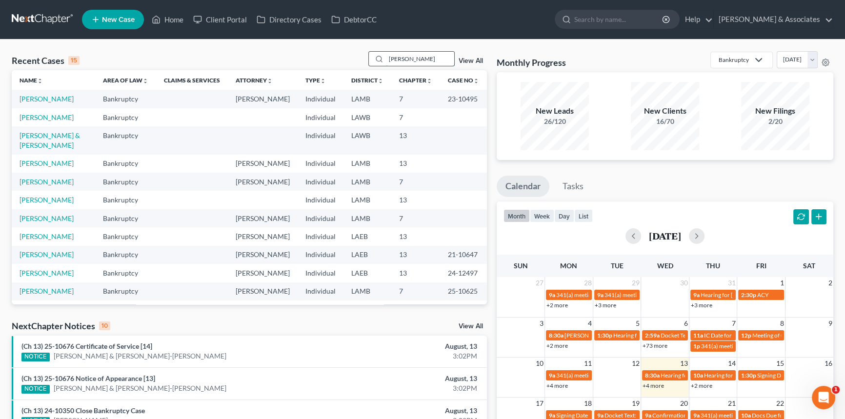
type input "[PERSON_NAME]"
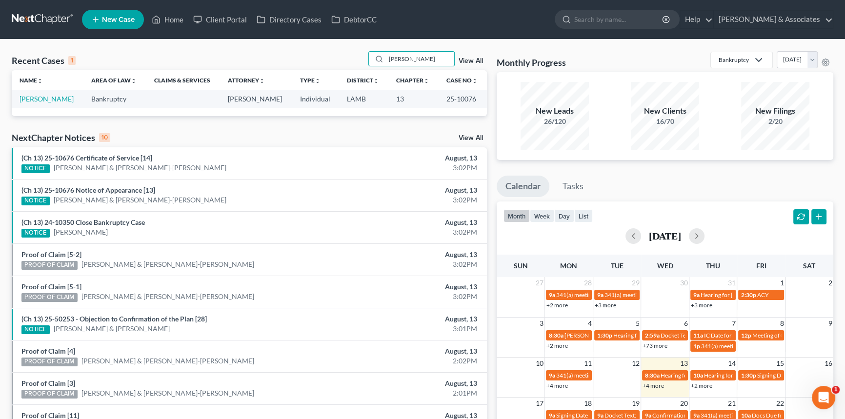
click at [38, 93] on td "[PERSON_NAME]" at bounding box center [48, 99] width 72 height 18
click at [39, 99] on link "[PERSON_NAME]" at bounding box center [47, 99] width 54 height 8
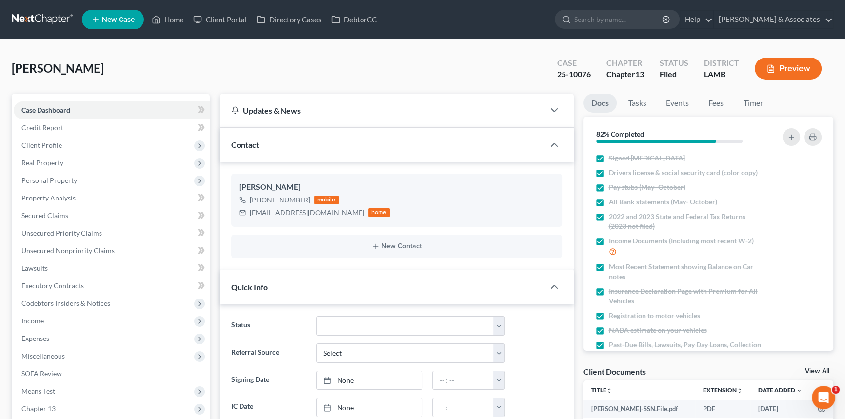
scroll to position [3404, 0]
click at [718, 103] on link "Fees" at bounding box center [715, 103] width 31 height 19
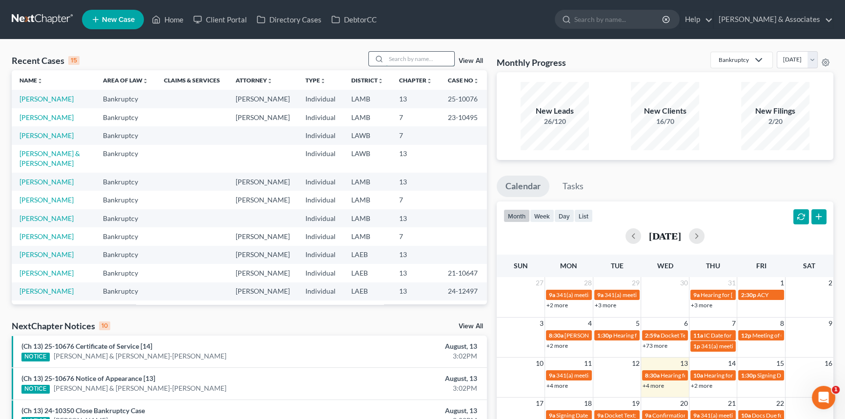
click at [413, 55] on input "search" at bounding box center [420, 59] width 68 height 14
type input "[PERSON_NAME]"
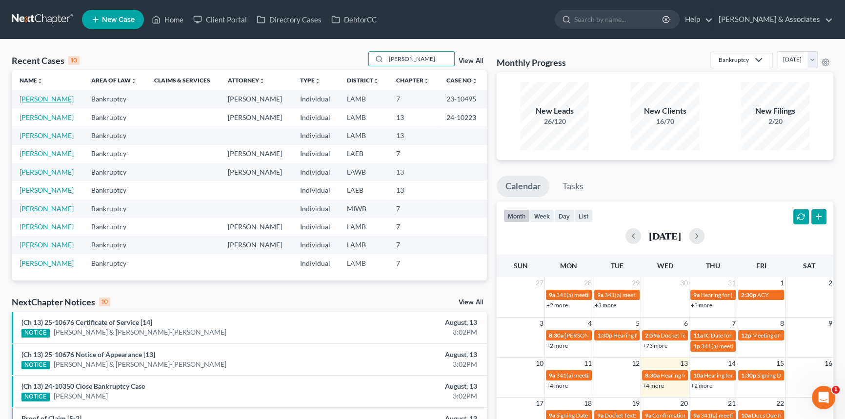
click at [23, 103] on link "[PERSON_NAME]" at bounding box center [47, 99] width 54 height 8
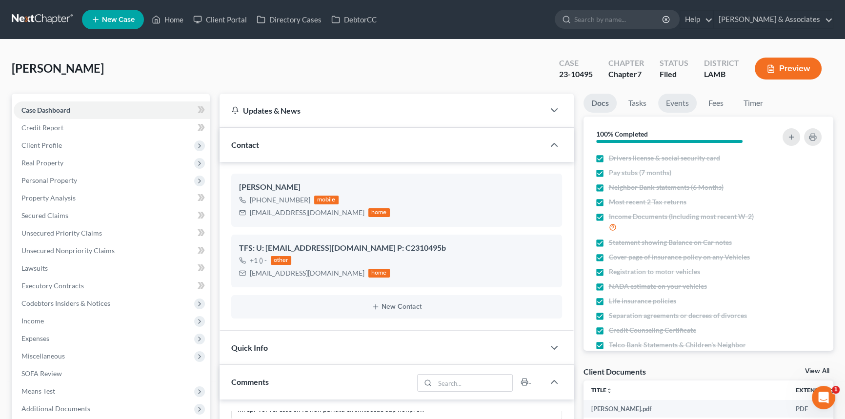
click at [686, 99] on link "Events" at bounding box center [677, 103] width 39 height 19
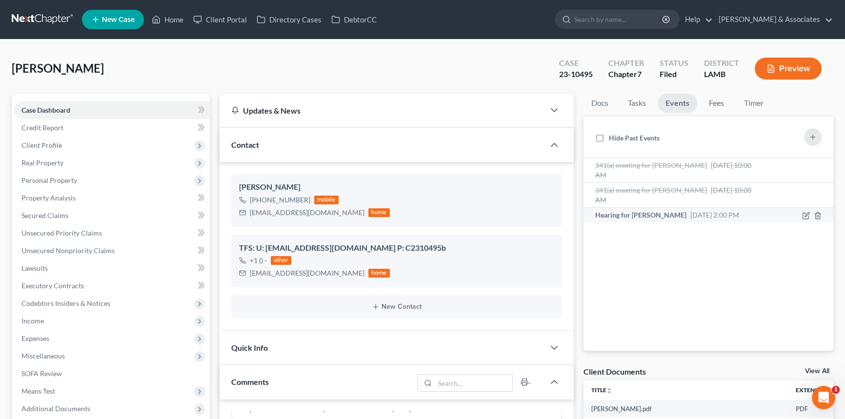
click at [739, 217] on span "Sep 10, 2025 2:00 PM" at bounding box center [714, 215] width 49 height 8
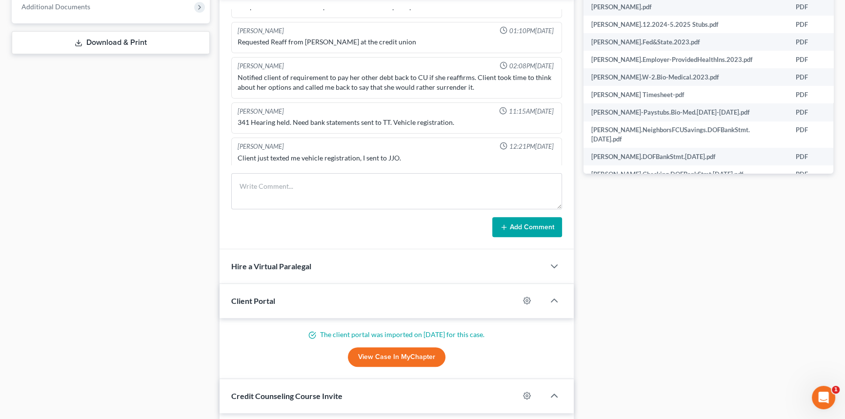
scroll to position [488, 0]
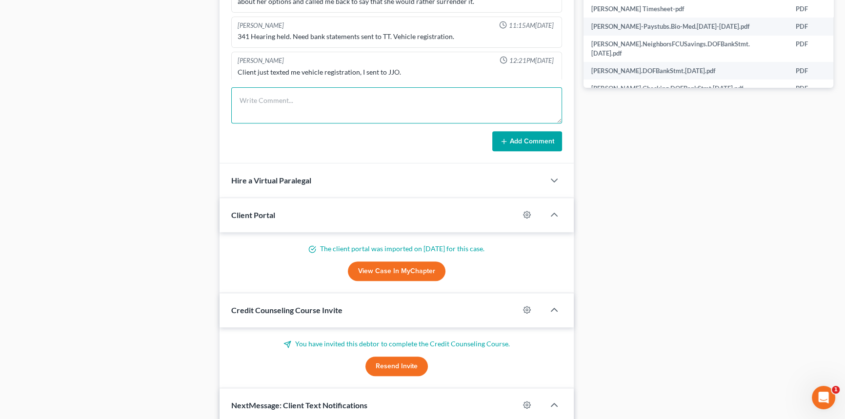
click at [312, 115] on textarea at bounding box center [396, 105] width 331 height 36
paste textarea "Can someone give Courtney Bradley a call to let her know that they are working …"
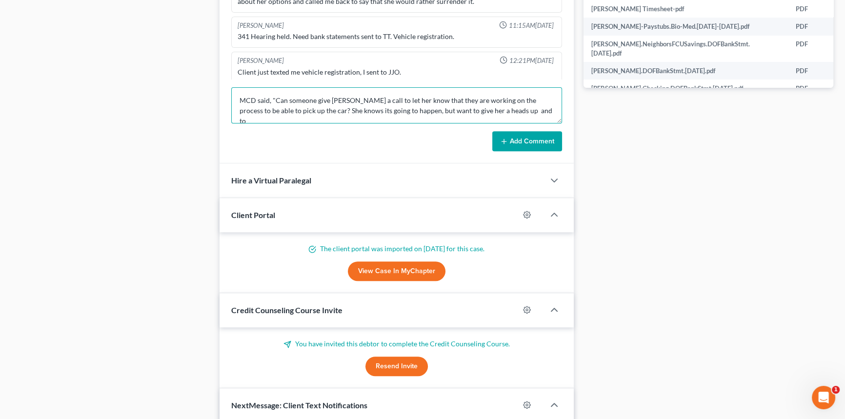
scroll to position [1, 0]
type textarea "MCD said, "Can someone give Courtney Bradley a call to let her know that they a…"
click at [516, 127] on form "MCD said, "Can someone give Courtney Bradley a call to let her know that they a…" at bounding box center [396, 119] width 331 height 64
click at [515, 136] on button "Add Comment" at bounding box center [527, 141] width 70 height 20
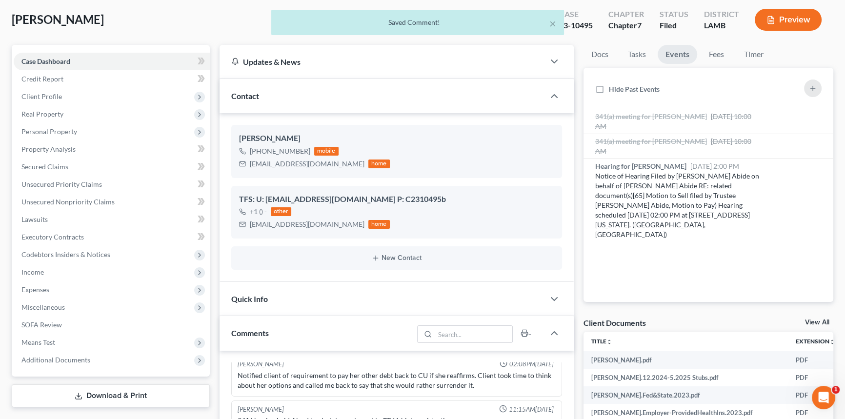
scroll to position [44, 0]
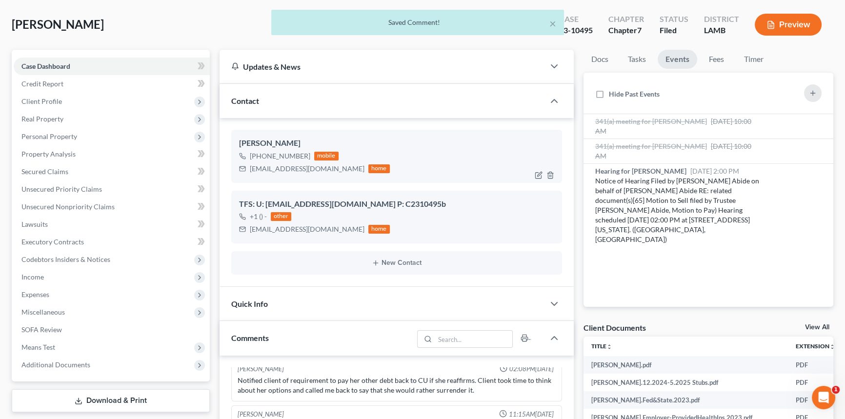
click at [283, 155] on div "+1 (225) 485-3308" at bounding box center [280, 156] width 60 height 10
copy div "+1 (225) 485-3308"
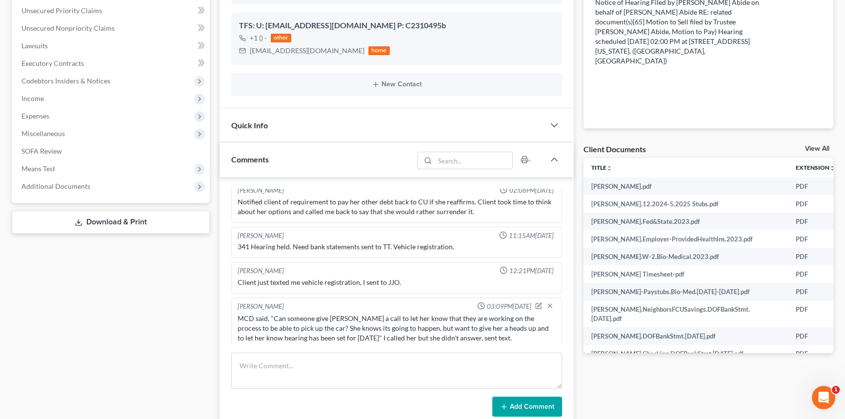
scroll to position [266, 0]
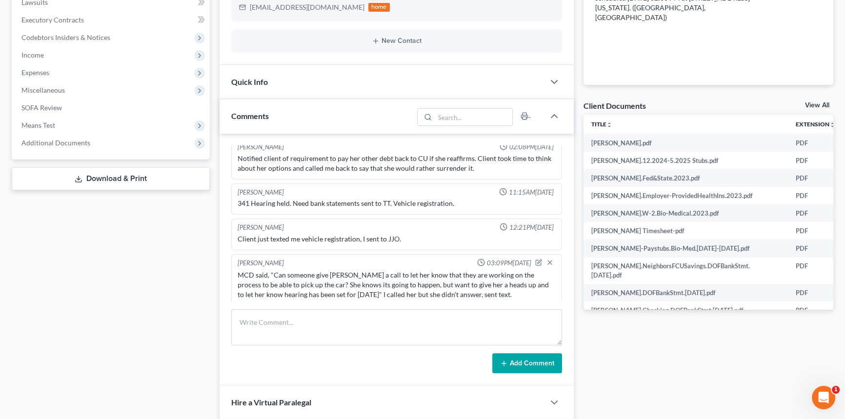
click at [150, 265] on div "Case Dashboard Payments Invoices Payments Payments Credit Report Client Profile" at bounding box center [111, 345] width 208 height 1035
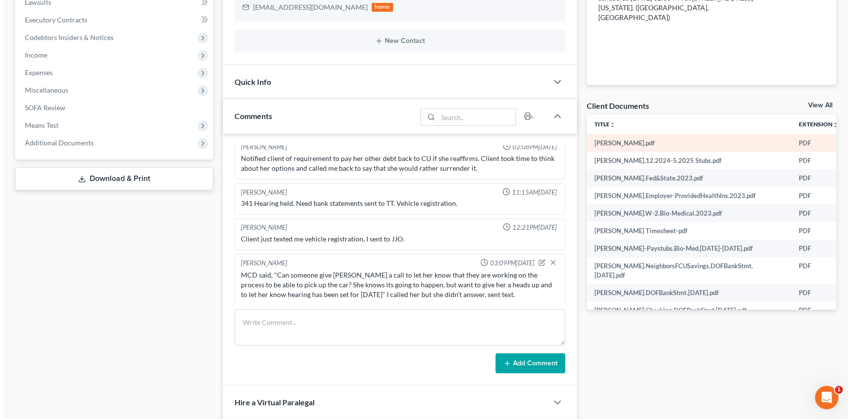
scroll to position [44, 0]
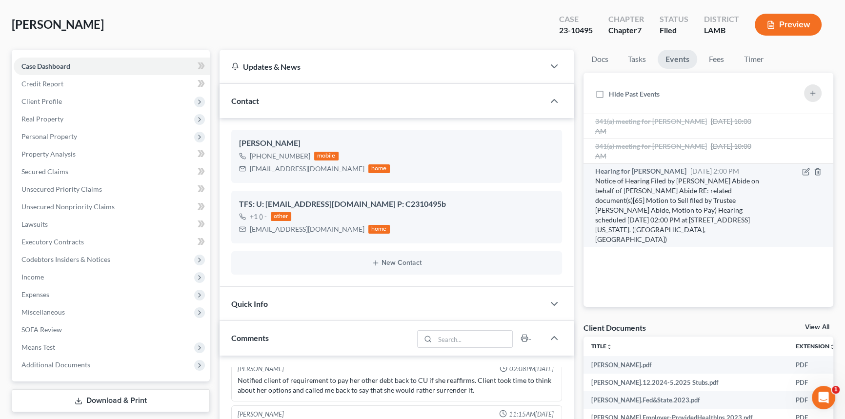
click at [800, 177] on div at bounding box center [796, 205] width 59 height 78
click at [805, 171] on icon "button" at bounding box center [806, 172] width 8 height 8
select select "Days"
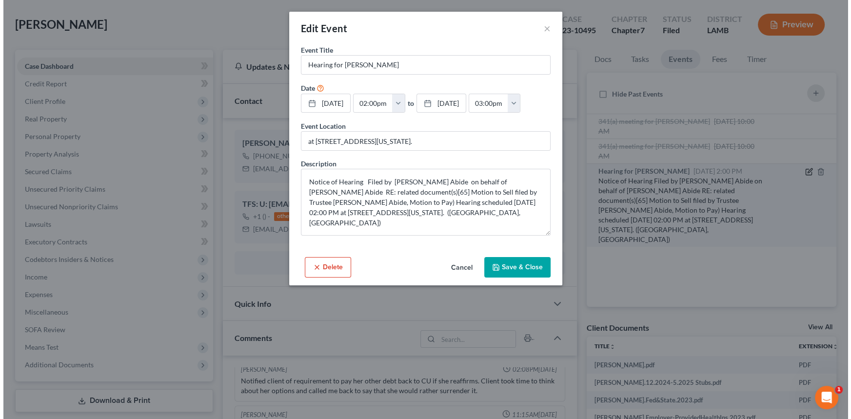
scroll to position [2668, 0]
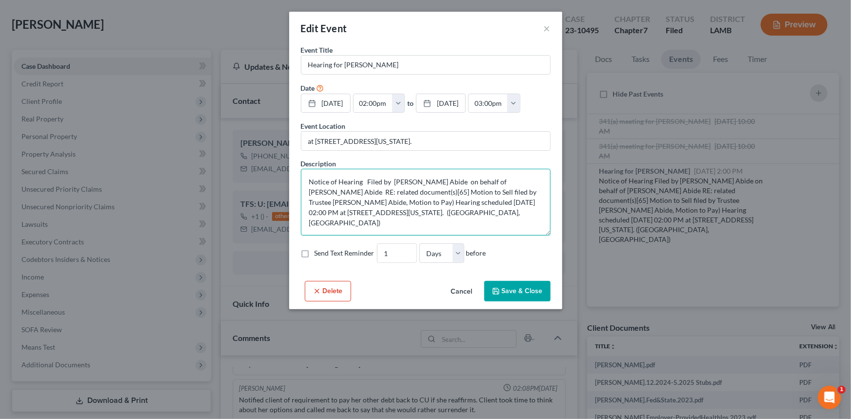
click at [443, 187] on textarea "Notice of Hearing Filed by Samera L. Abide on behalf of Samera L. Abide RE: rel…" at bounding box center [426, 202] width 250 height 67
click at [404, 211] on textarea "Notice of Hearing Filed by Samera L. Abide on behalf of Samera L. Abide RE: rel…" at bounding box center [426, 202] width 250 height 67
click at [549, 23] on button "×" at bounding box center [547, 28] width 7 height 12
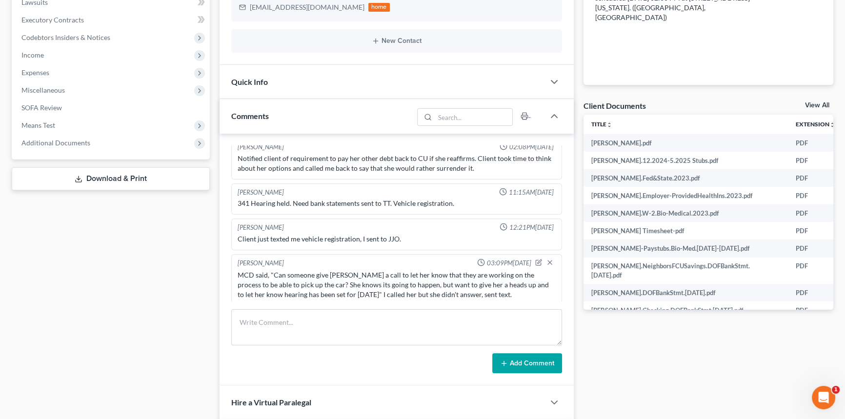
scroll to position [2687, 0]
click at [79, 135] on span "Additional Documents" at bounding box center [112, 143] width 196 height 18
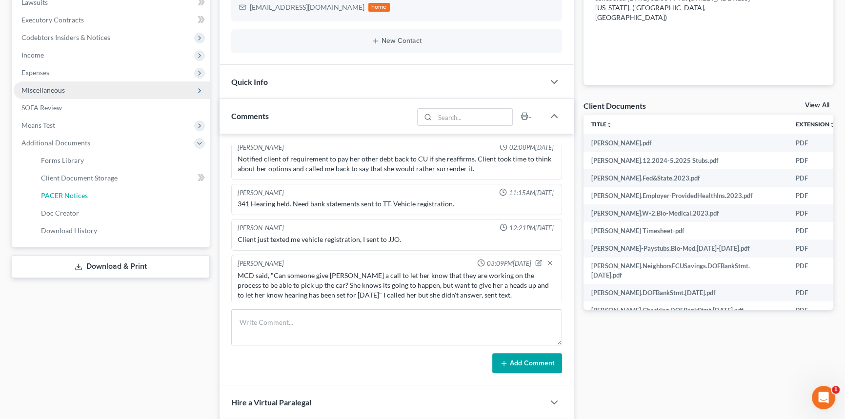
drag, startPoint x: 84, startPoint y: 195, endPoint x: 24, endPoint y: 195, distance: 60.0
click at [85, 194] on span "PACER Notices" at bounding box center [64, 195] width 47 height 8
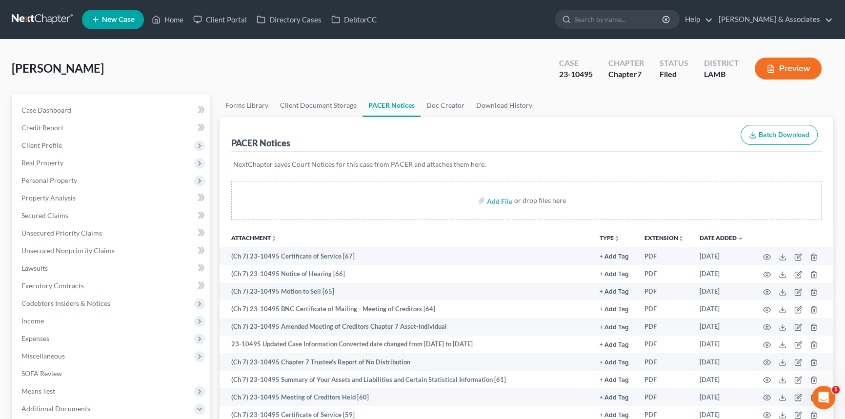
scroll to position [133, 0]
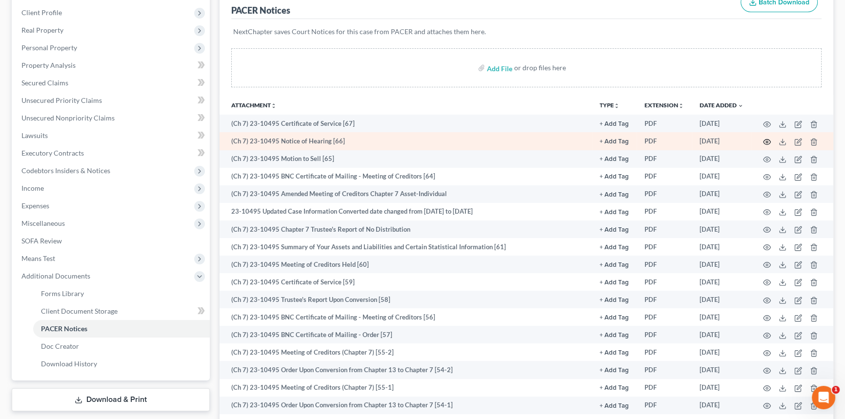
click at [766, 138] on icon "button" at bounding box center [767, 142] width 8 height 8
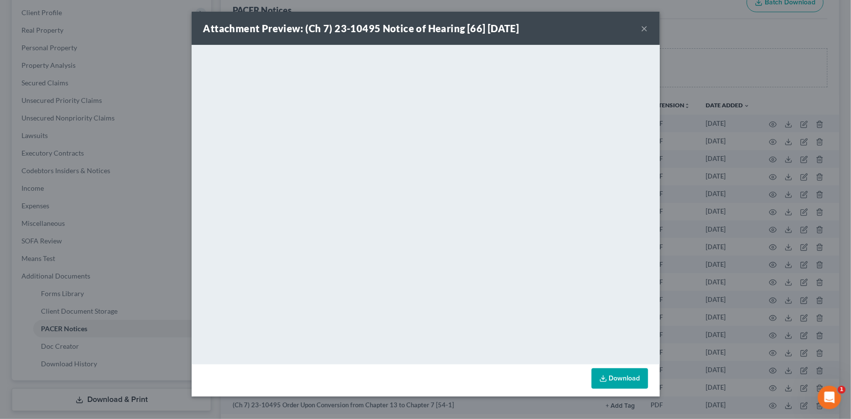
click at [631, 20] on div "Attachment Preview: (Ch 7) 23-10495 Notice of Hearing [66] 08/13/2025 ×" at bounding box center [426, 28] width 468 height 33
click at [638, 25] on div "Attachment Preview: (Ch 7) 23-10495 Notice of Hearing [66] 08/13/2025 ×" at bounding box center [426, 28] width 468 height 33
click at [644, 27] on button "×" at bounding box center [644, 28] width 7 height 12
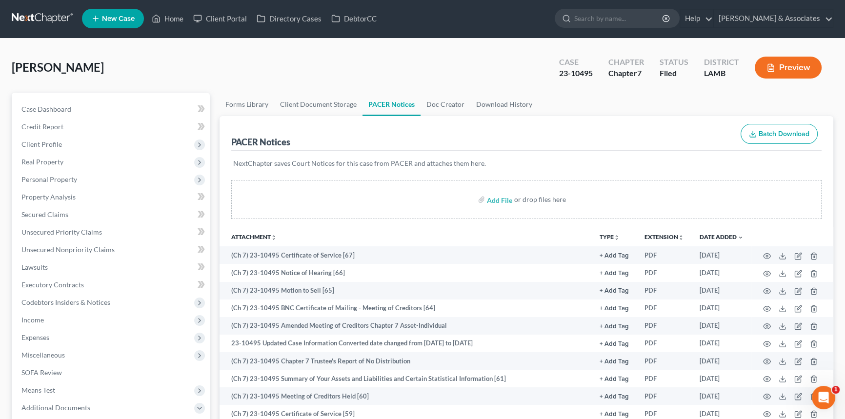
scroll to position [0, 0]
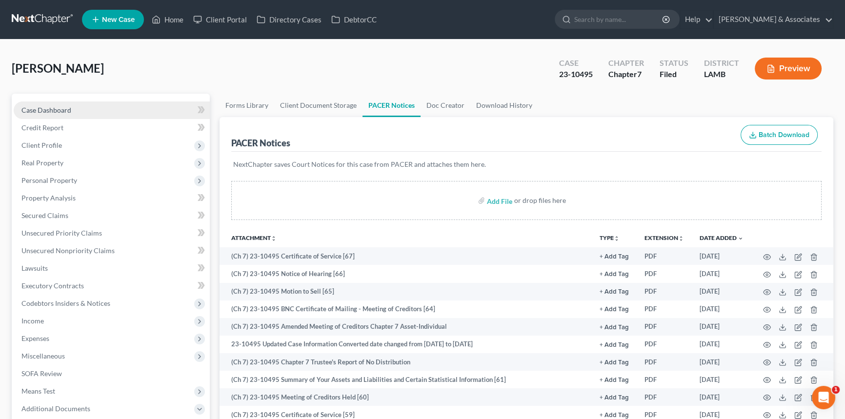
click at [69, 102] on link "Case Dashboard" at bounding box center [112, 110] width 196 height 18
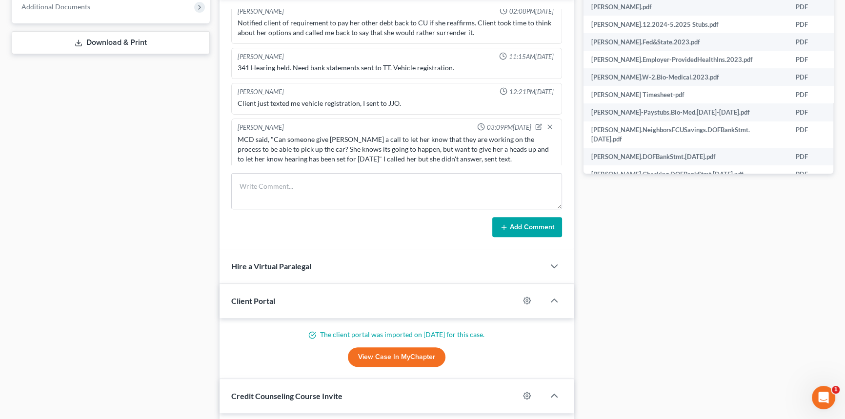
scroll to position [443, 0]
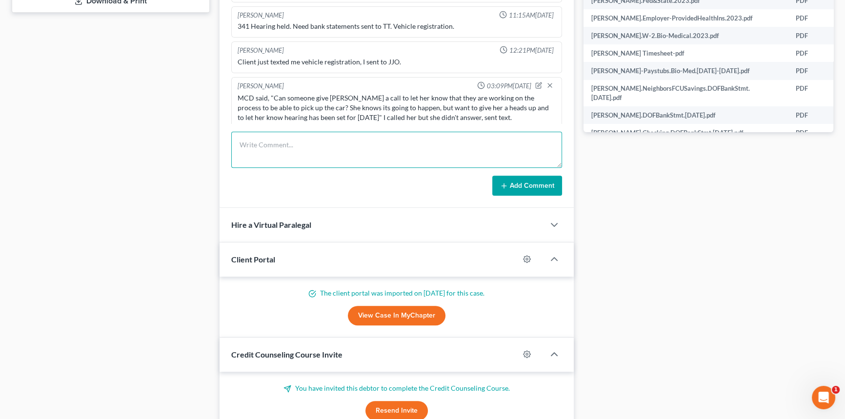
click at [471, 151] on textarea at bounding box center [396, 150] width 331 height 36
type textarea "Courtney called me back, spoke with her and informed her of everything, except …"
click at [527, 189] on button "Add Comment" at bounding box center [527, 186] width 70 height 20
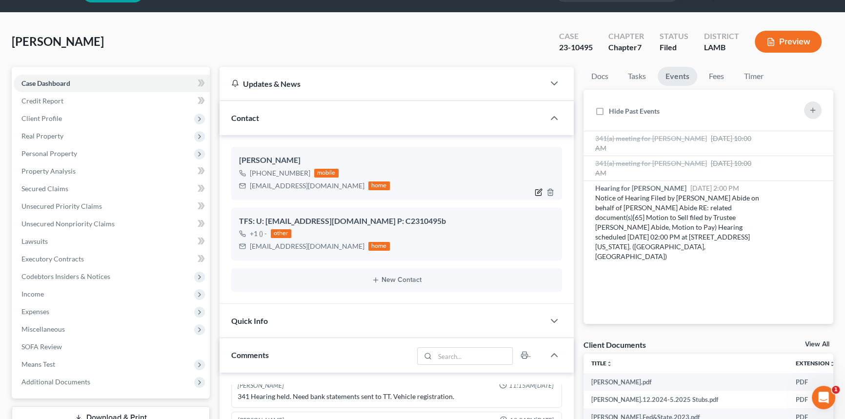
scroll to position [0, 0]
